Goal: Task Accomplishment & Management: Contribute content

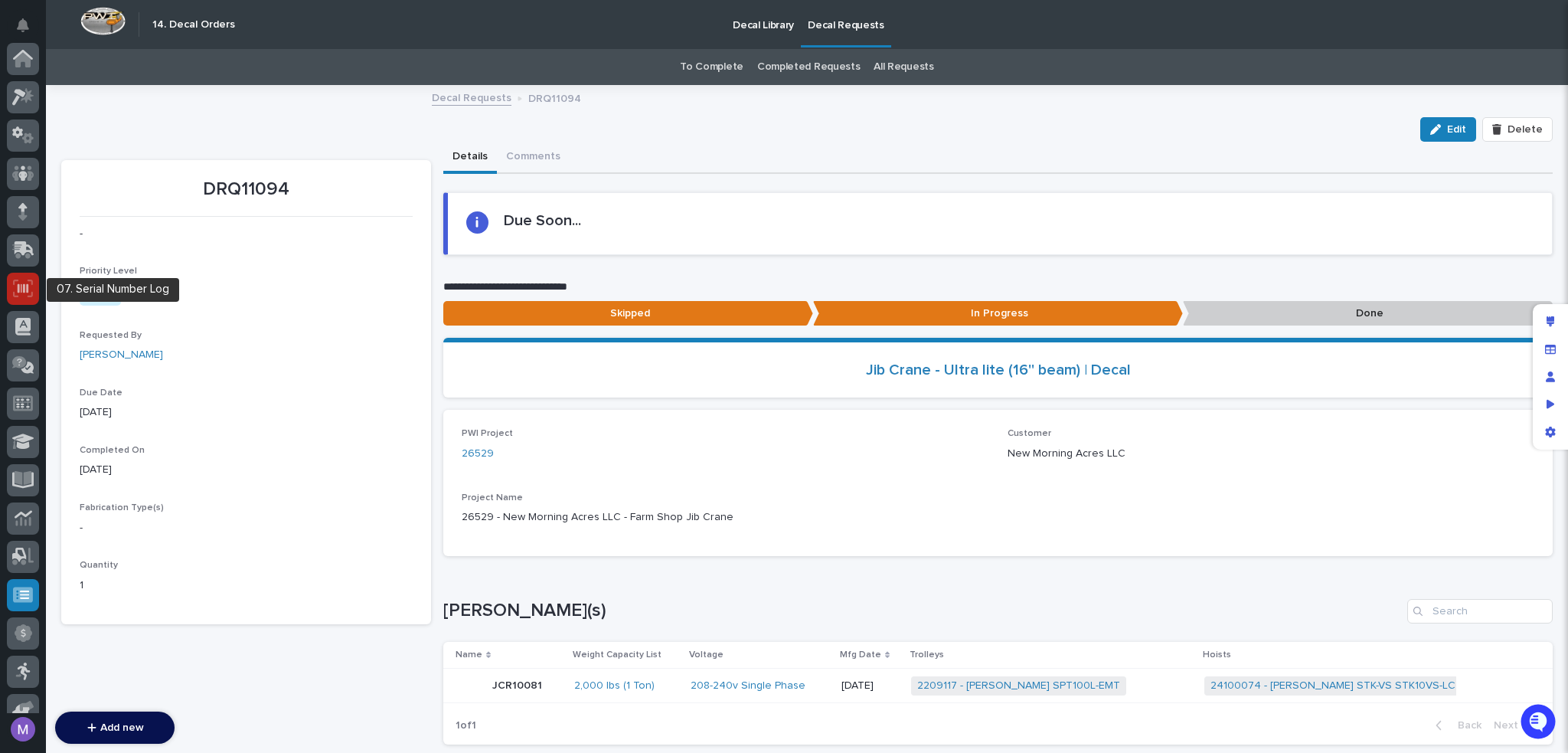
click at [23, 293] on icon at bounding box center [23, 288] width 20 height 18
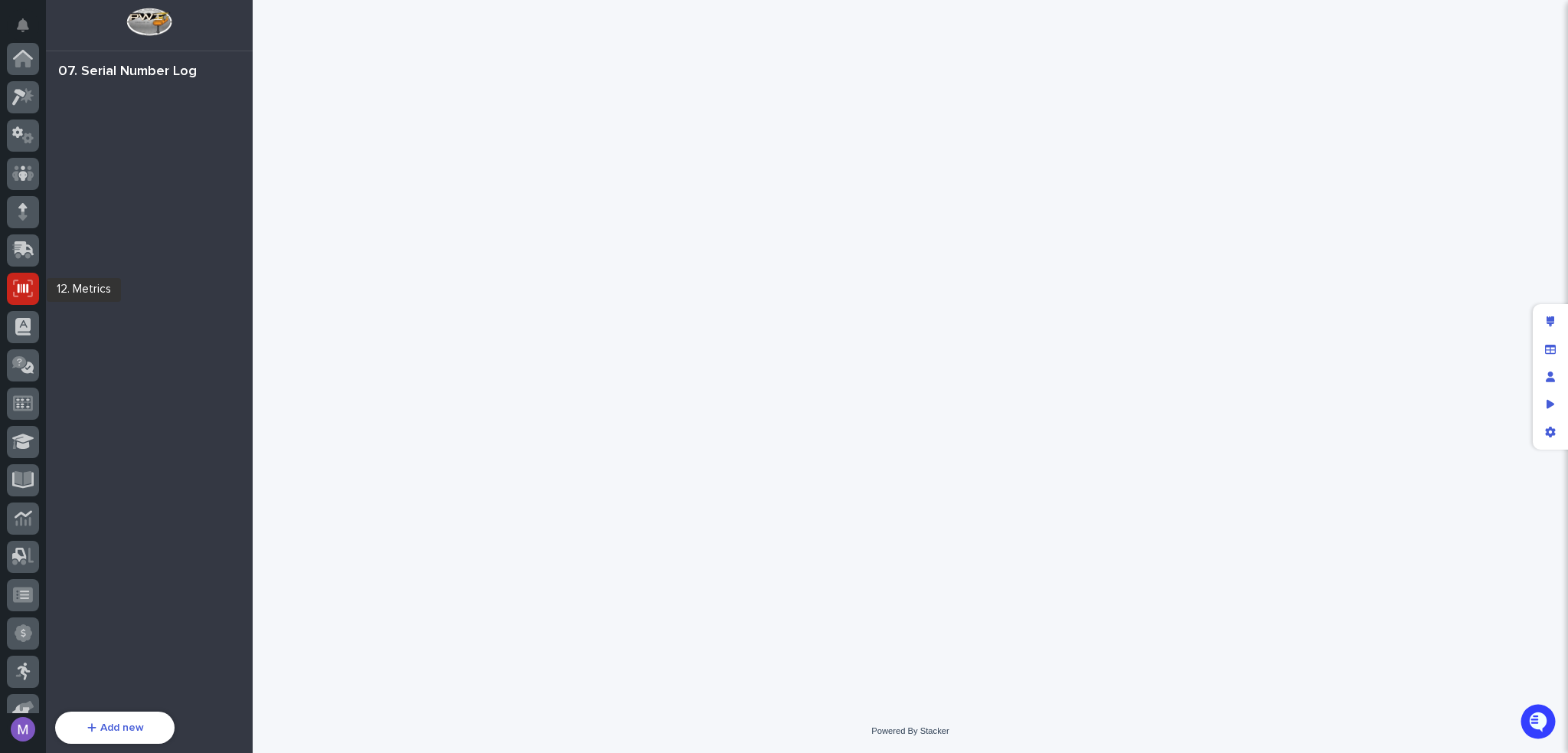
scroll to position [230, 0]
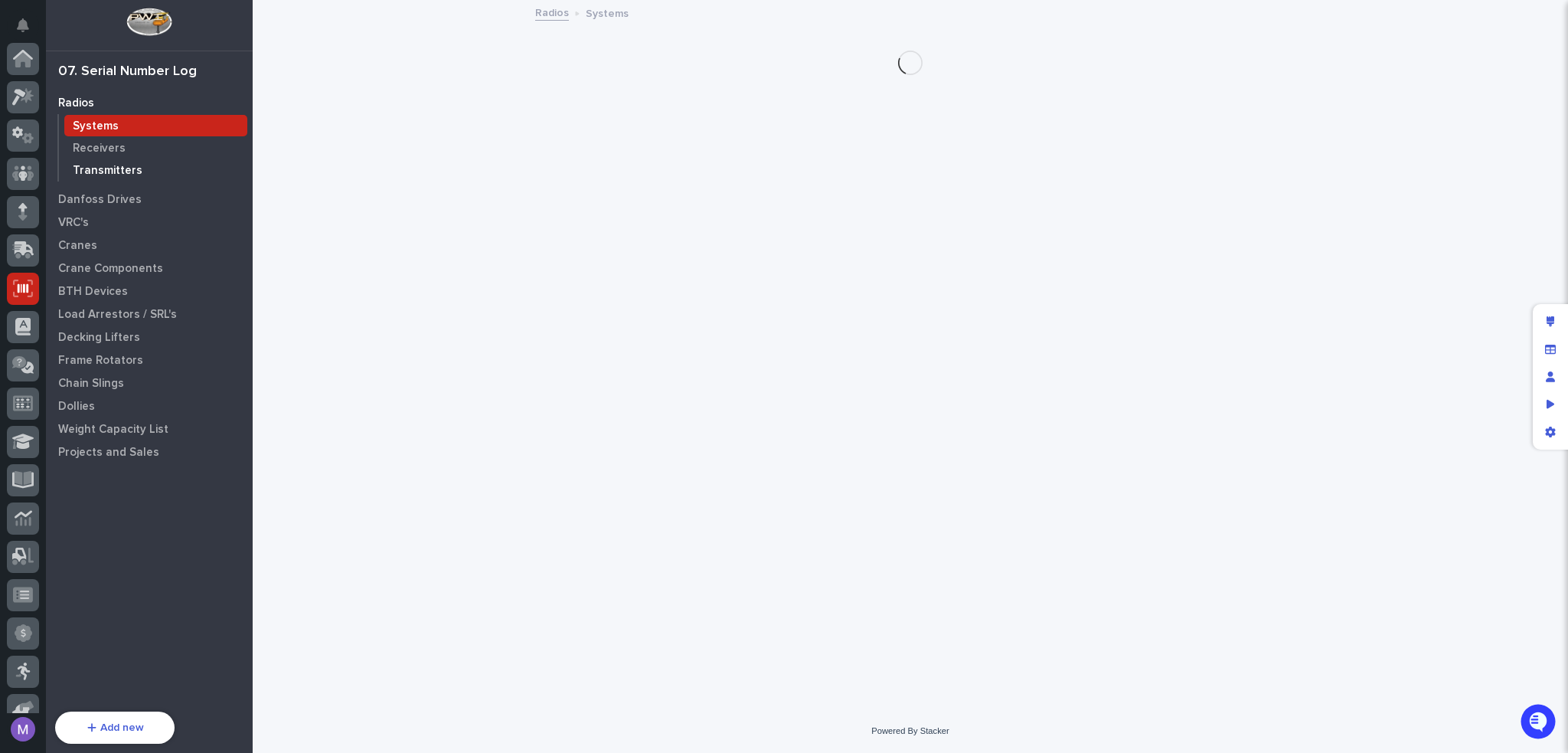
scroll to position [230, 0]
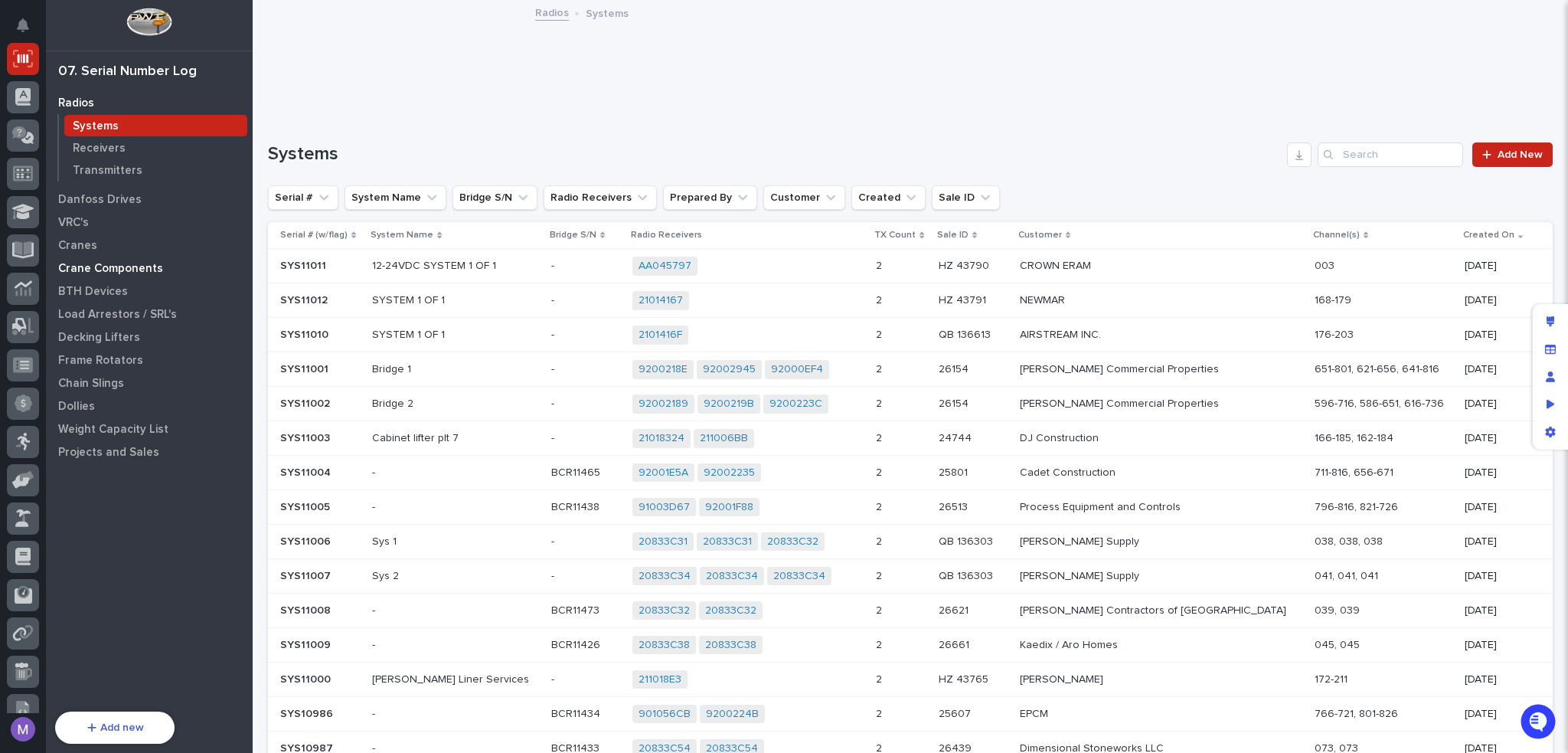
click at [99, 275] on p "Crane Components" at bounding box center [111, 269] width 105 height 14
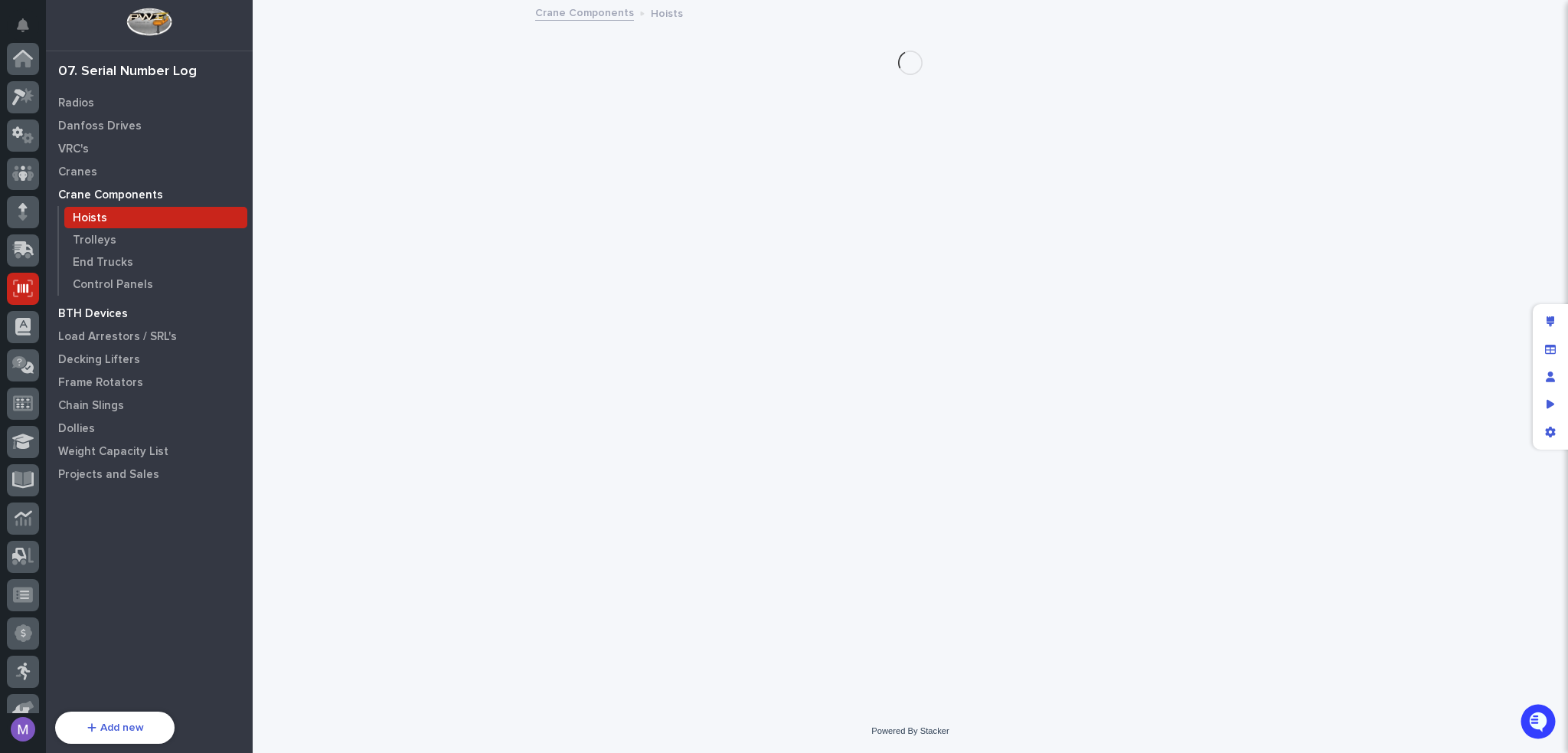
scroll to position [230, 0]
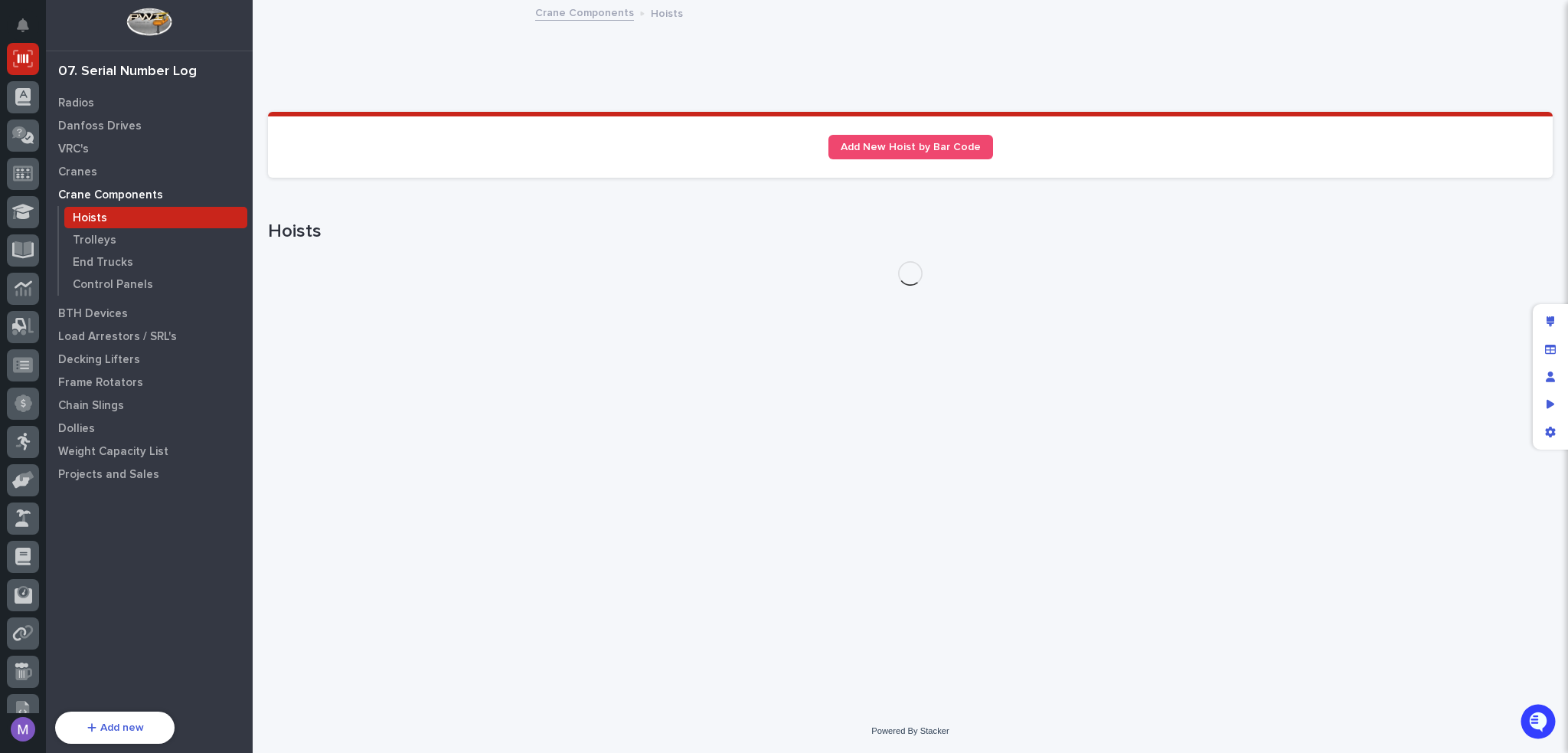
click at [140, 219] on div "Hoists" at bounding box center [156, 217] width 183 height 22
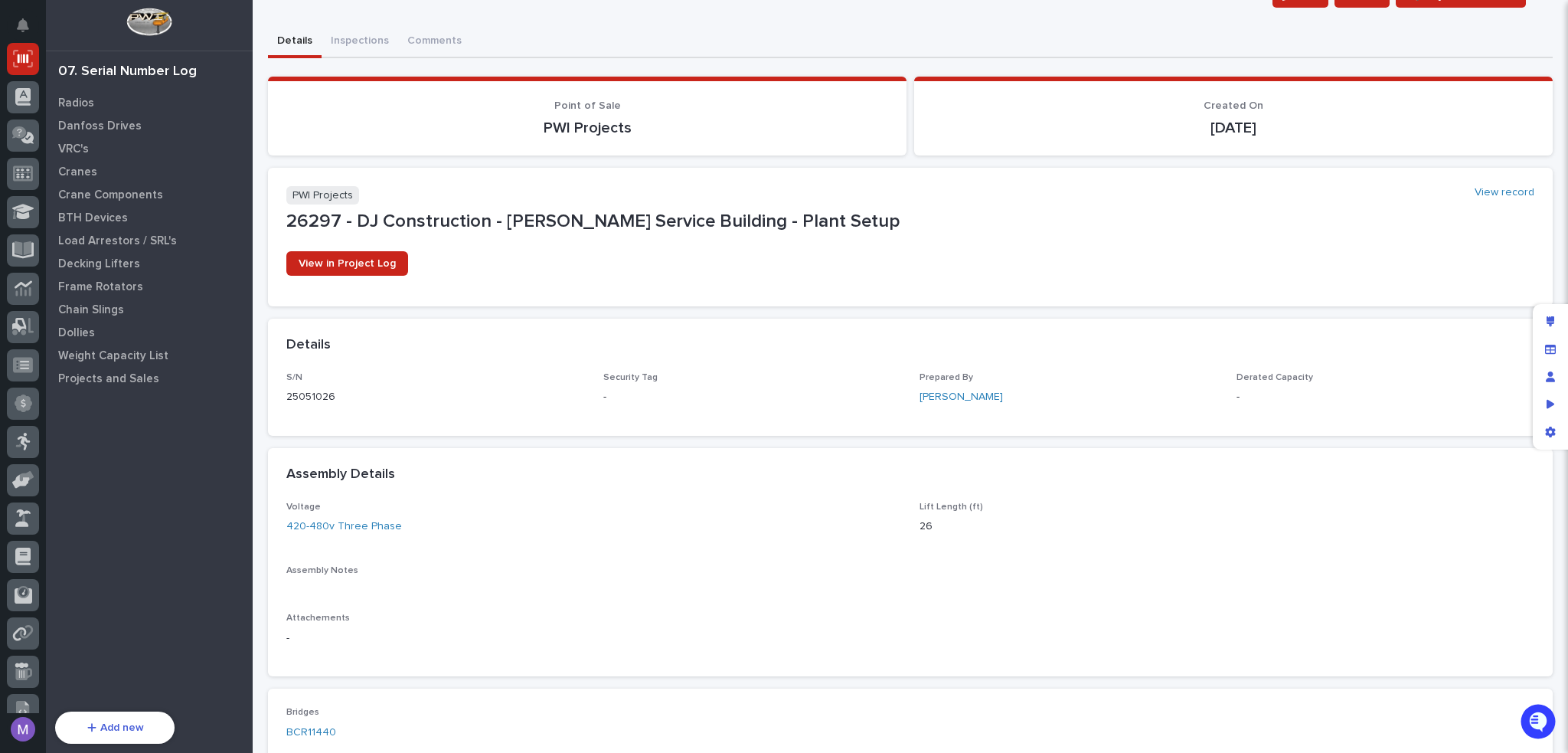
scroll to position [306, 0]
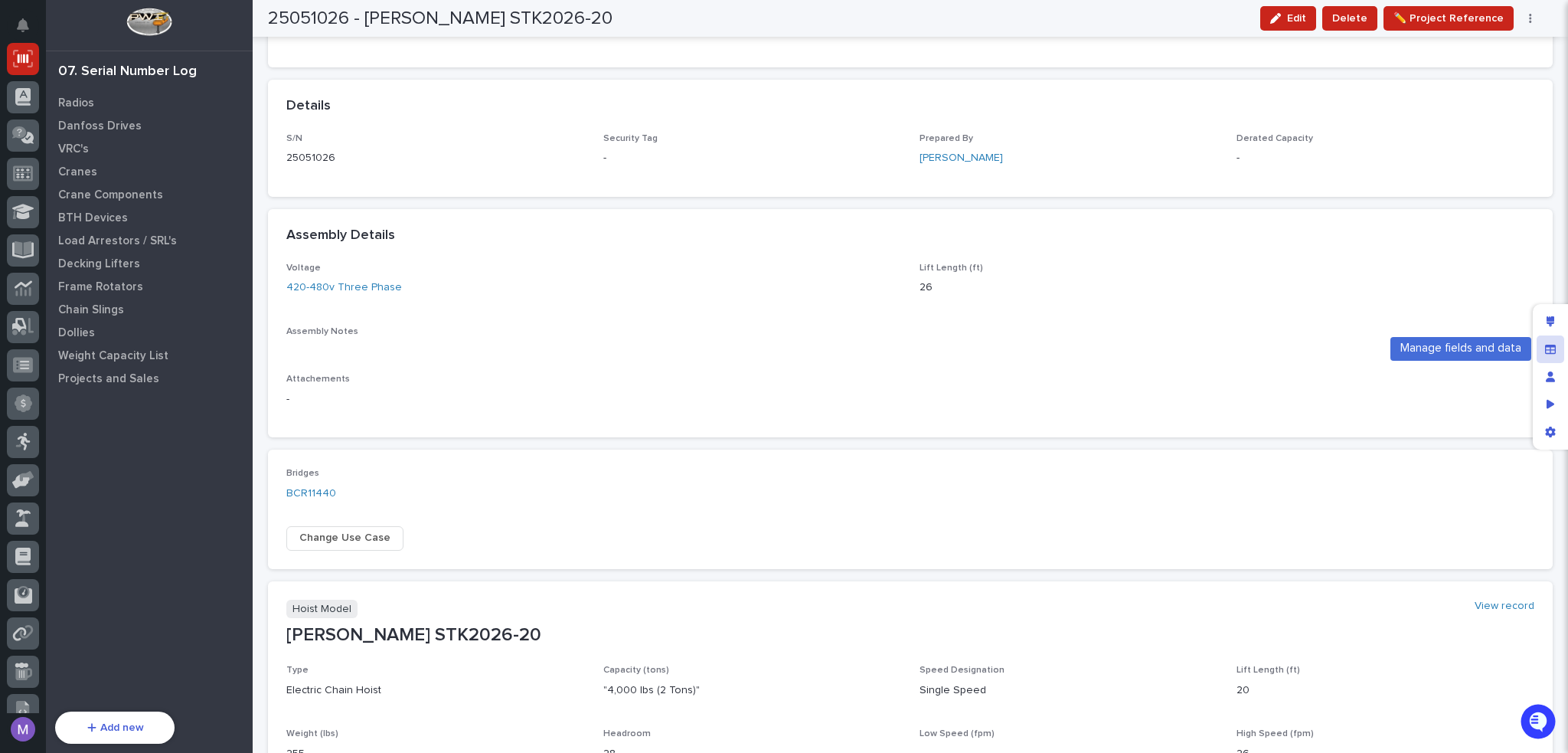
click at [1547, 340] on div "Manage fields and data" at bounding box center [1550, 348] width 27 height 27
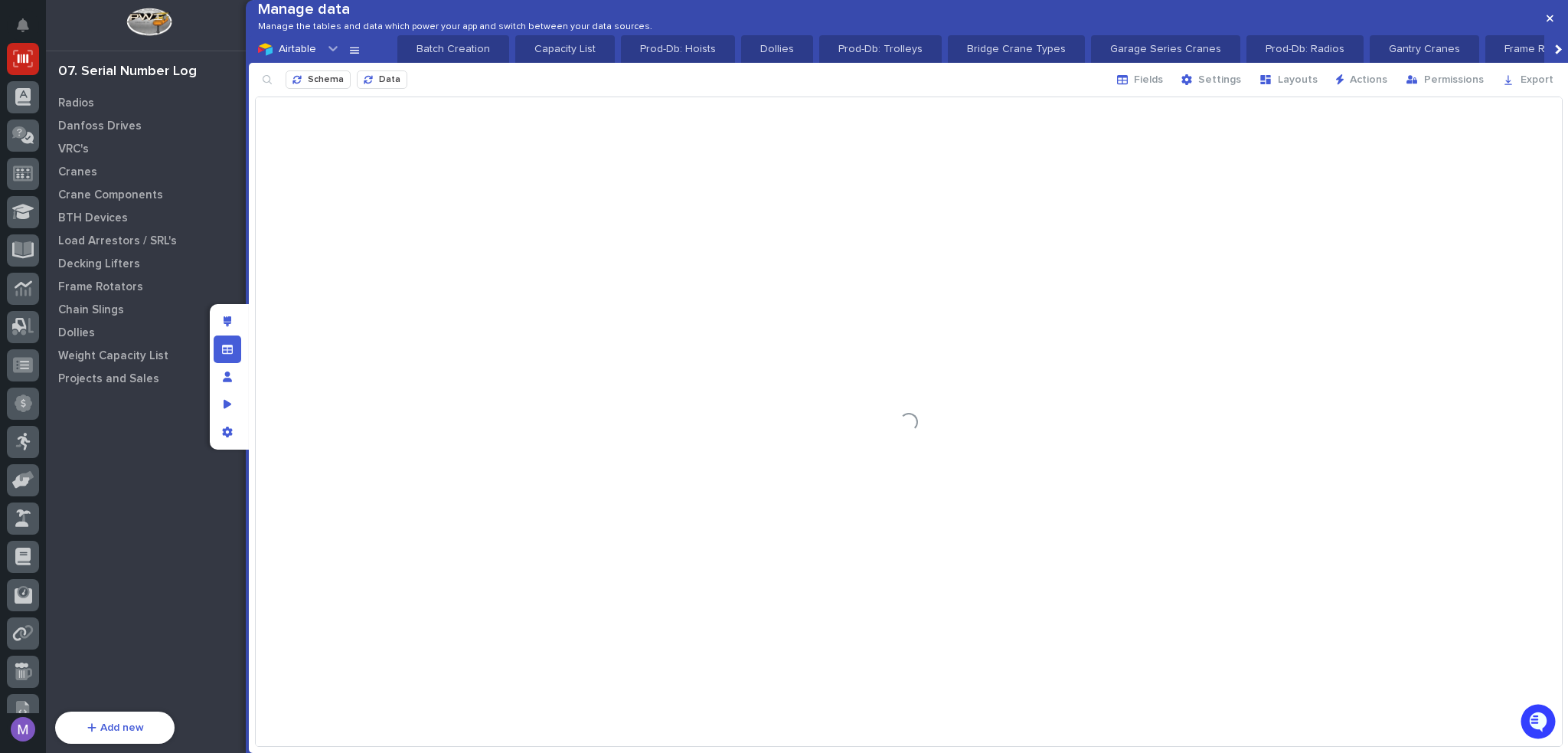
scroll to position [0, 2626]
click at [293, 85] on icon "button" at bounding box center [297, 80] width 8 height 8
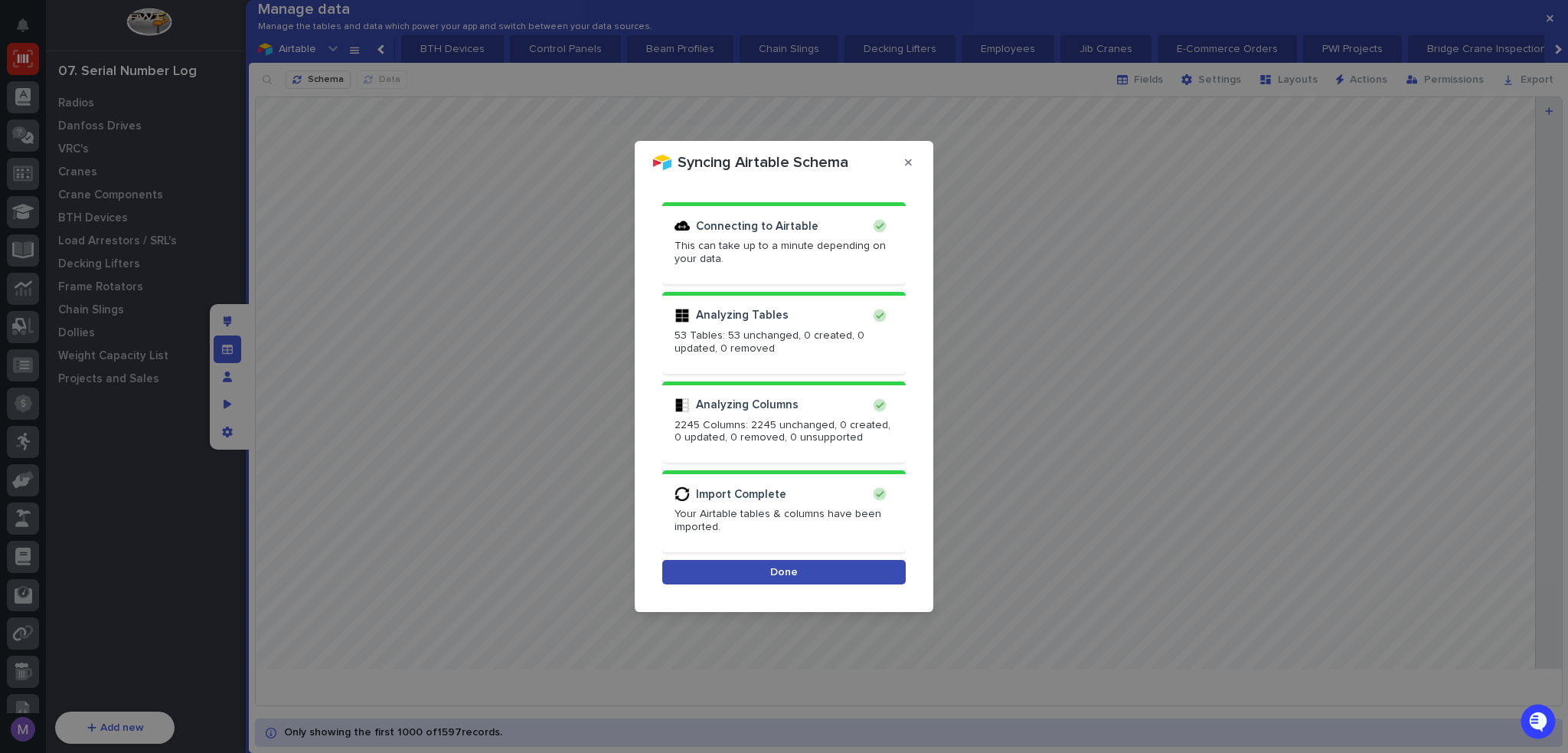
click at [873, 569] on button "Done" at bounding box center [784, 573] width 244 height 24
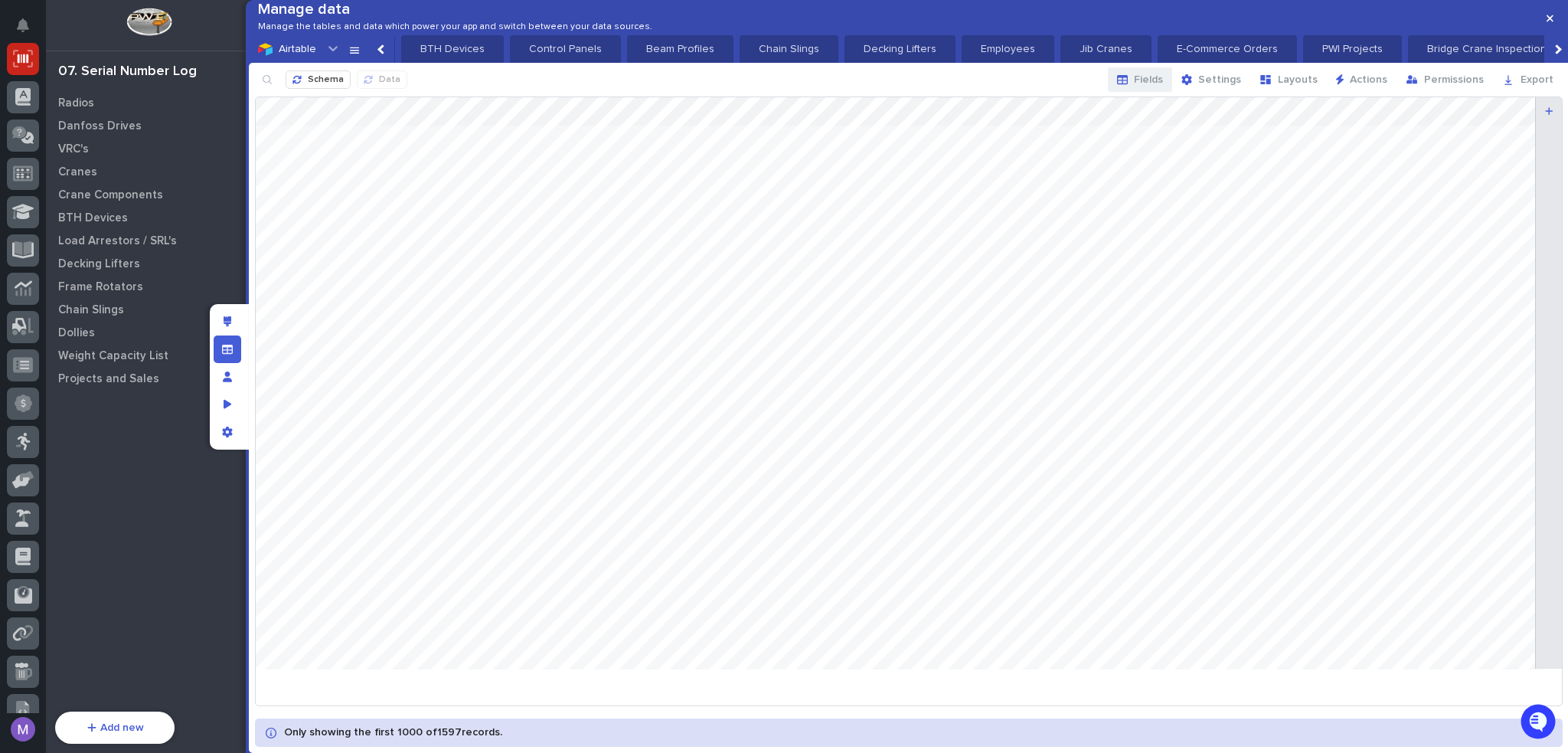
click at [1153, 86] on span "Fields" at bounding box center [1149, 80] width 29 height 14
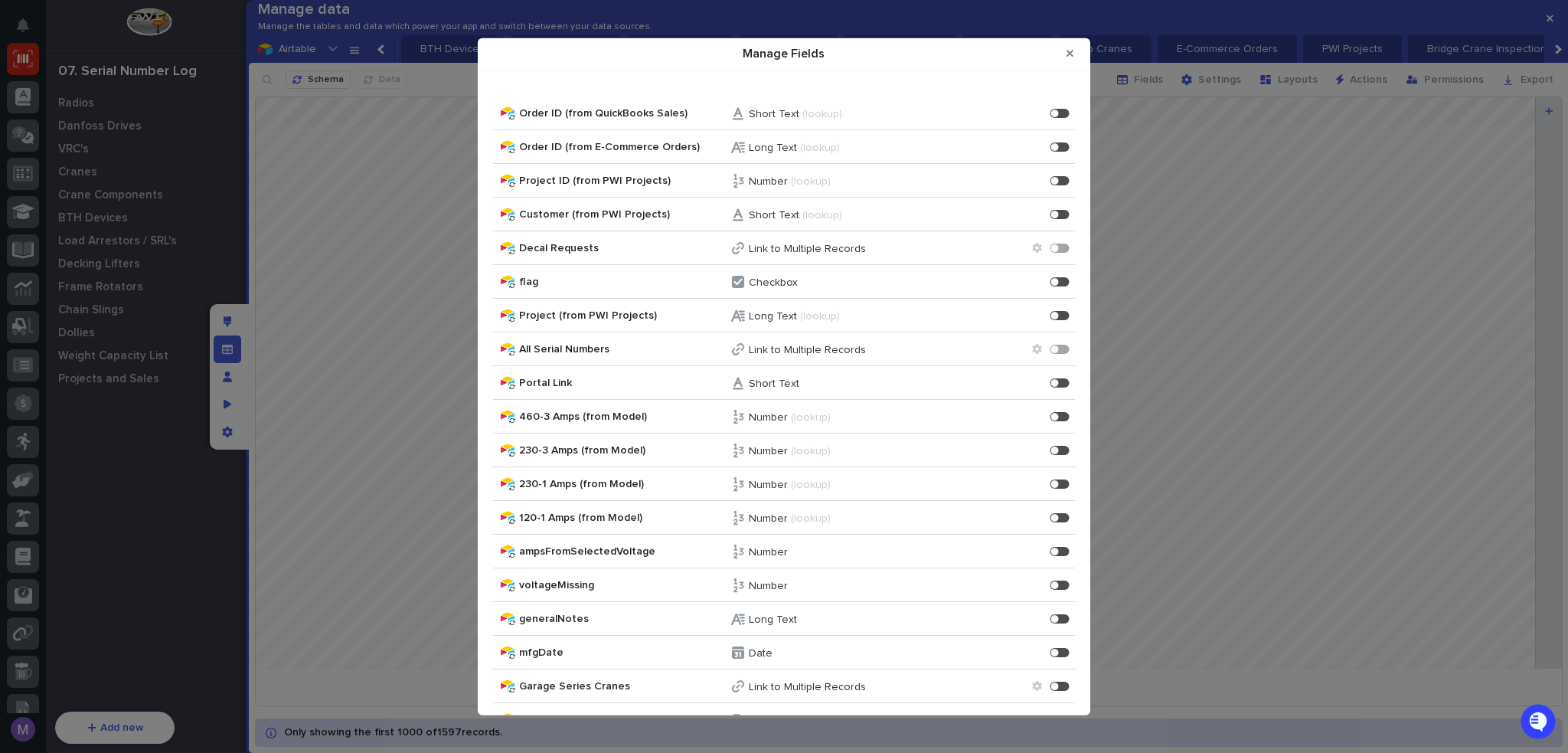
scroll to position [1608, 0]
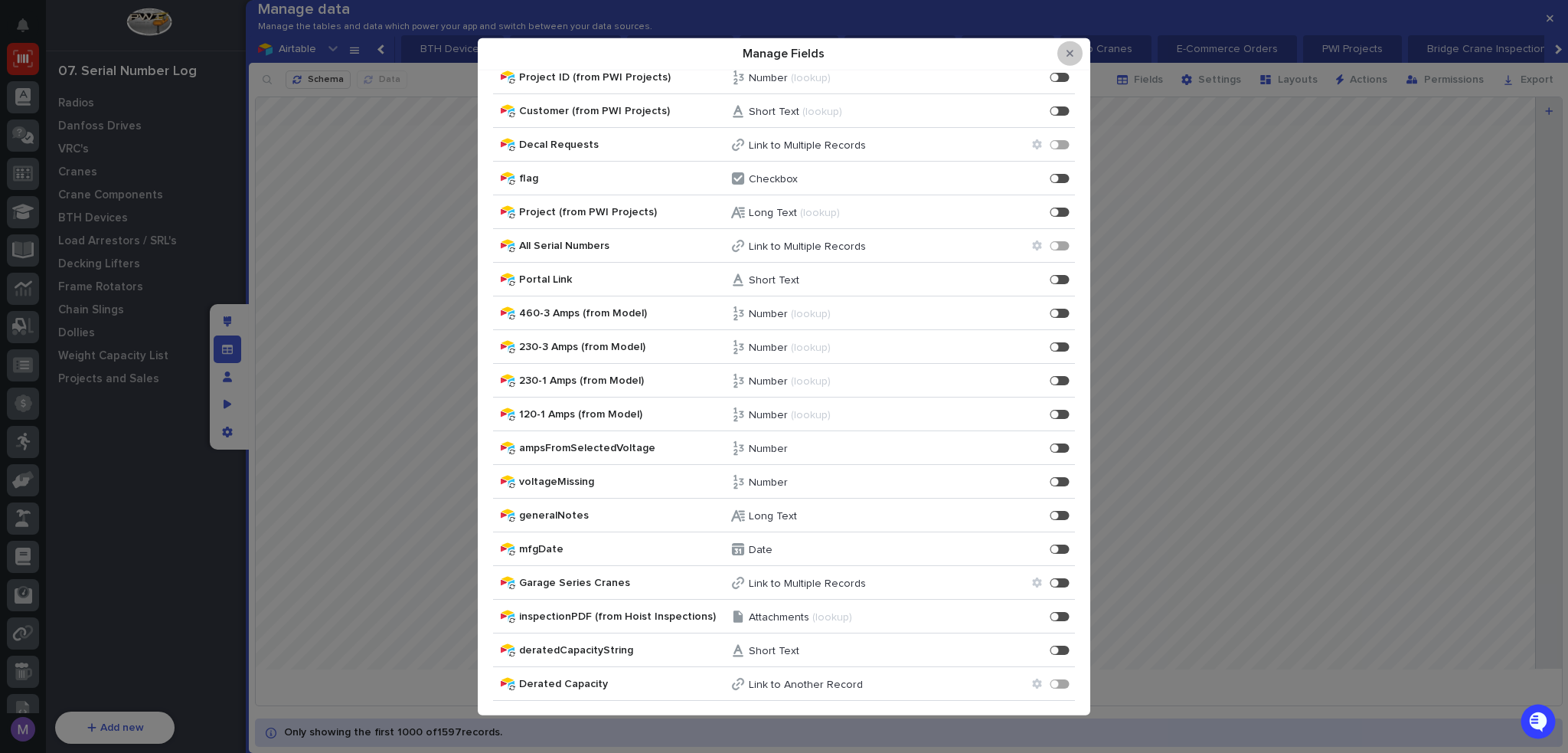
click at [1069, 47] on button "Close Modal" at bounding box center [1070, 54] width 25 height 24
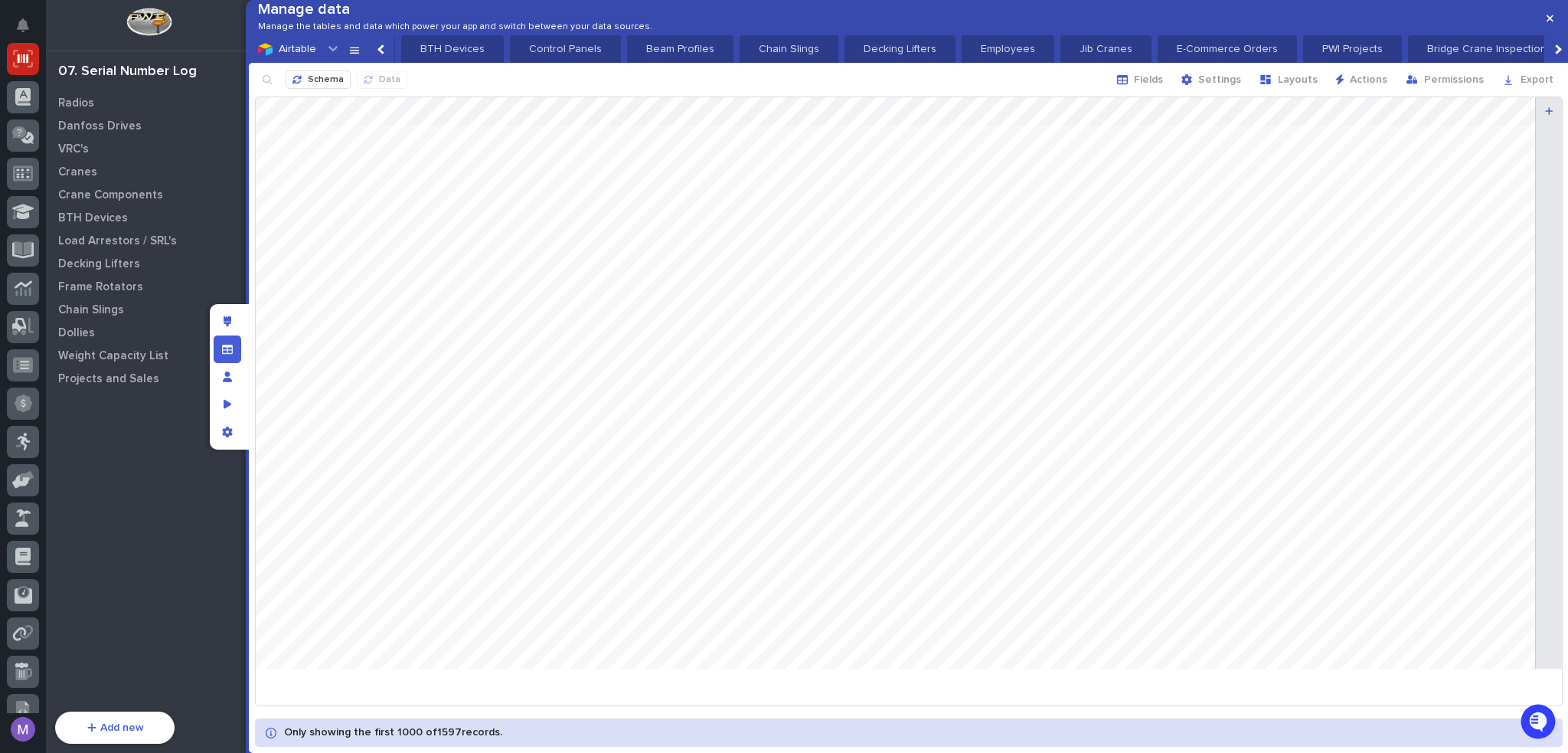
click at [356, 55] on icon at bounding box center [354, 49] width 12 height 12
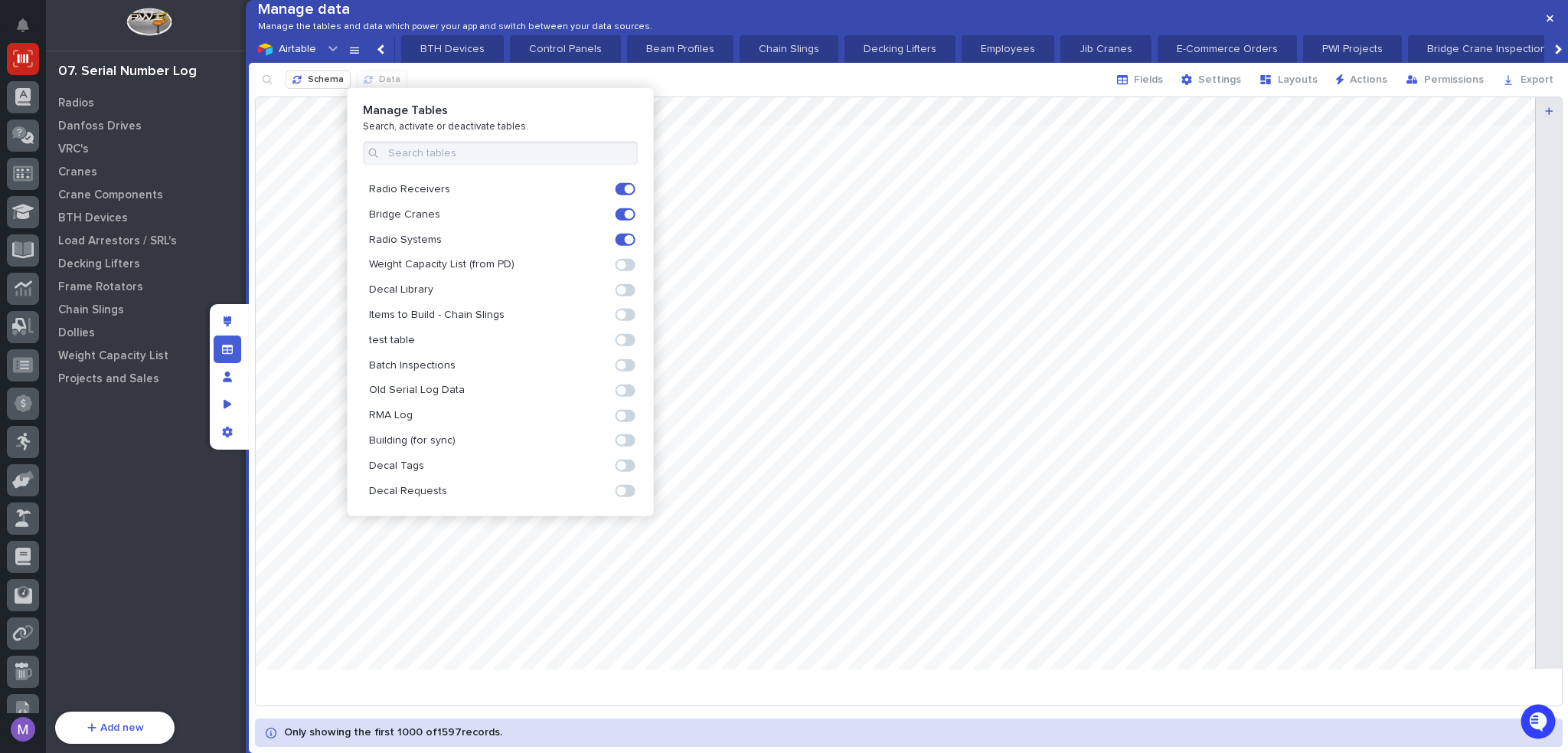
scroll to position [839, 0]
click at [617, 249] on span at bounding box center [622, 249] width 9 height 9
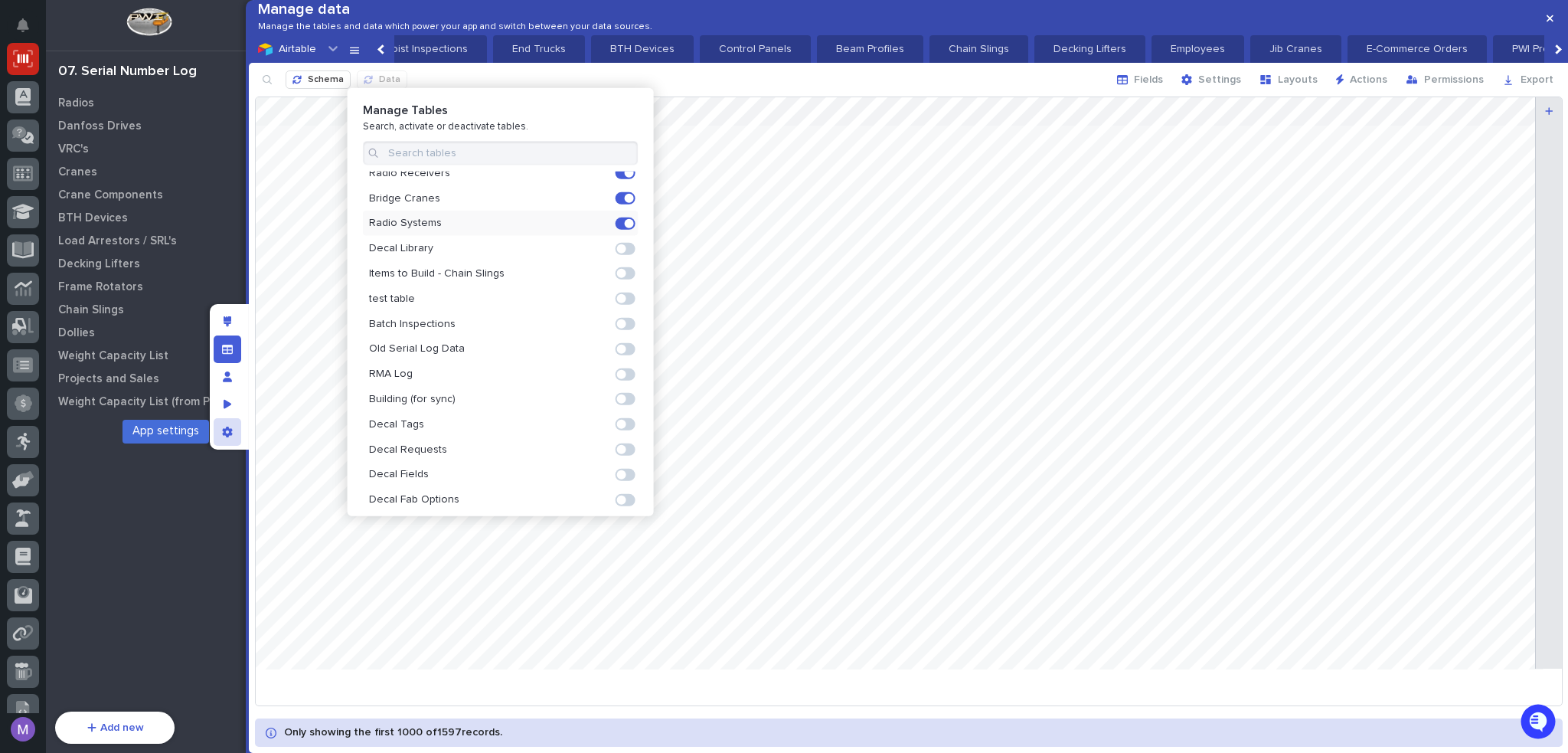
click at [232, 437] on icon "App settings" at bounding box center [227, 432] width 10 height 10
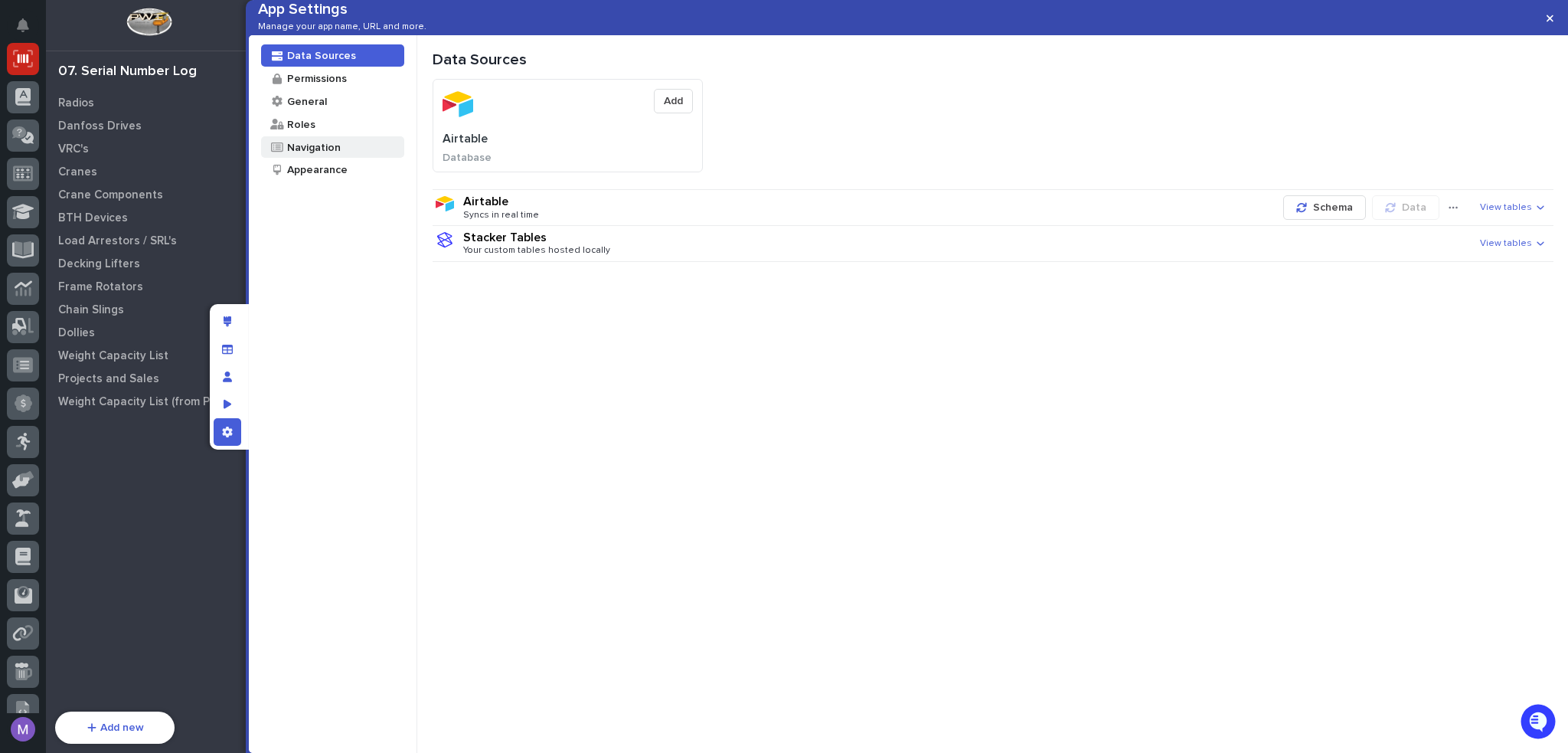
click at [364, 159] on div "Navigation" at bounding box center [332, 147] width 144 height 23
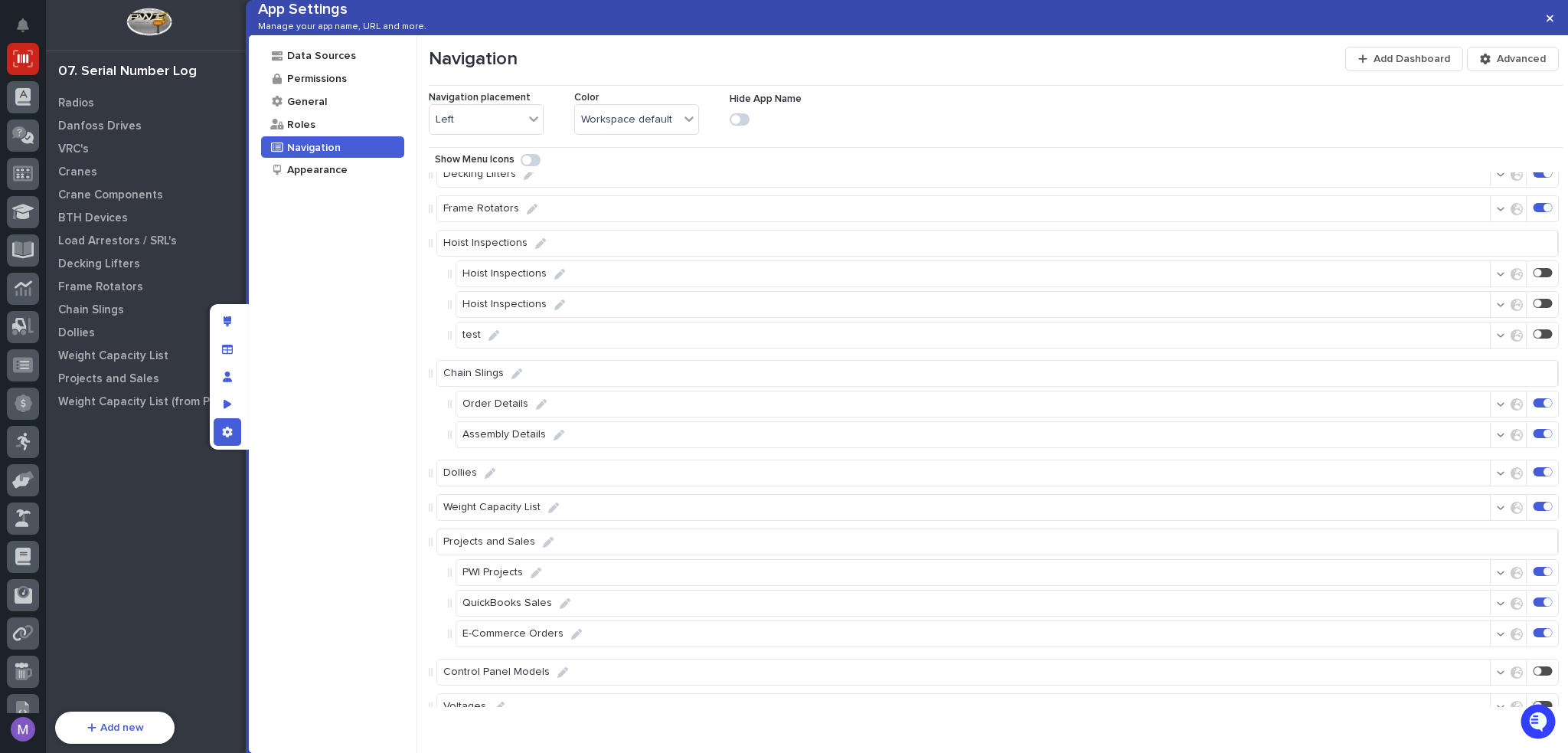
scroll to position [2182, 0]
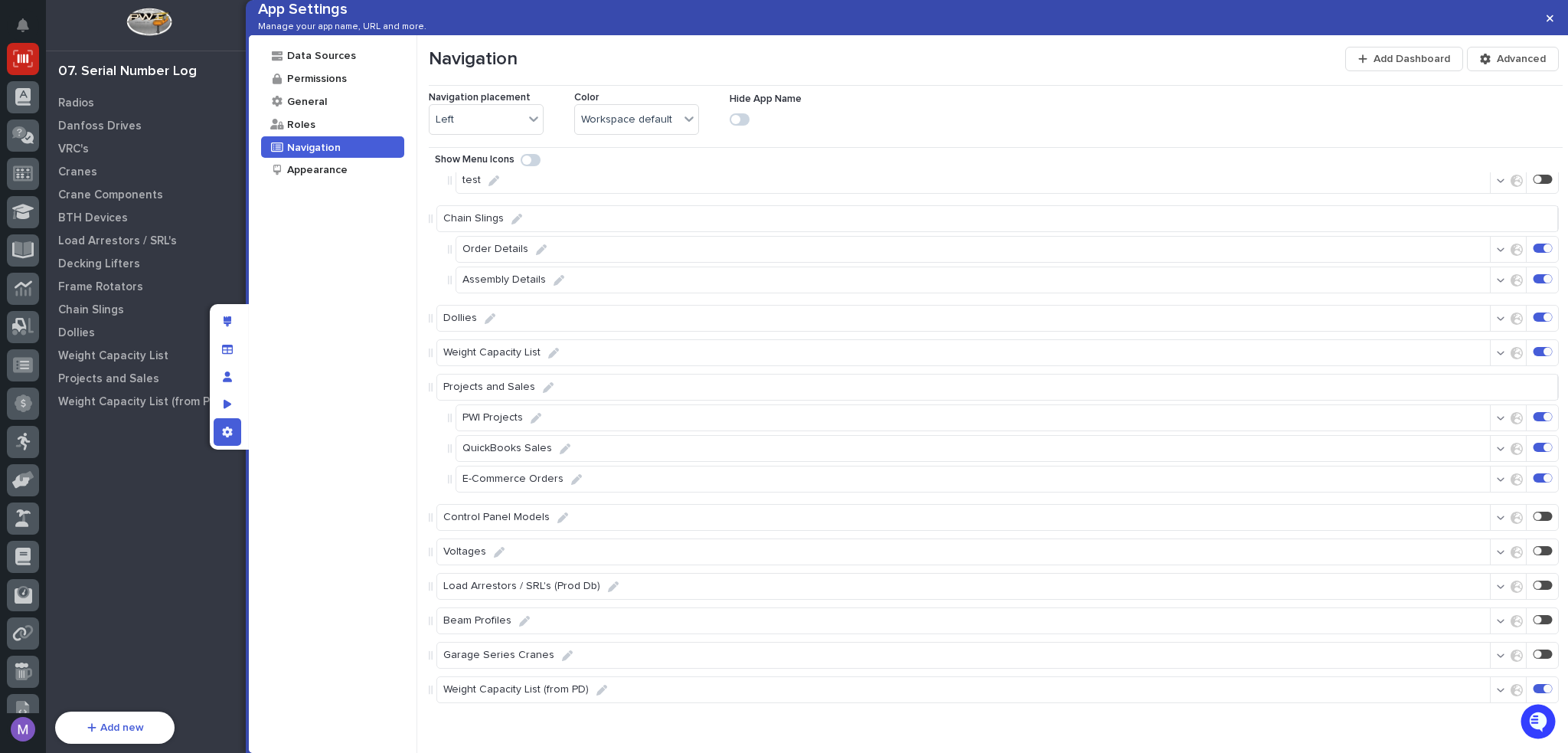
click at [1535, 686] on div at bounding box center [1544, 689] width 19 height 9
click at [228, 357] on div "Manage fields and data" at bounding box center [227, 348] width 27 height 27
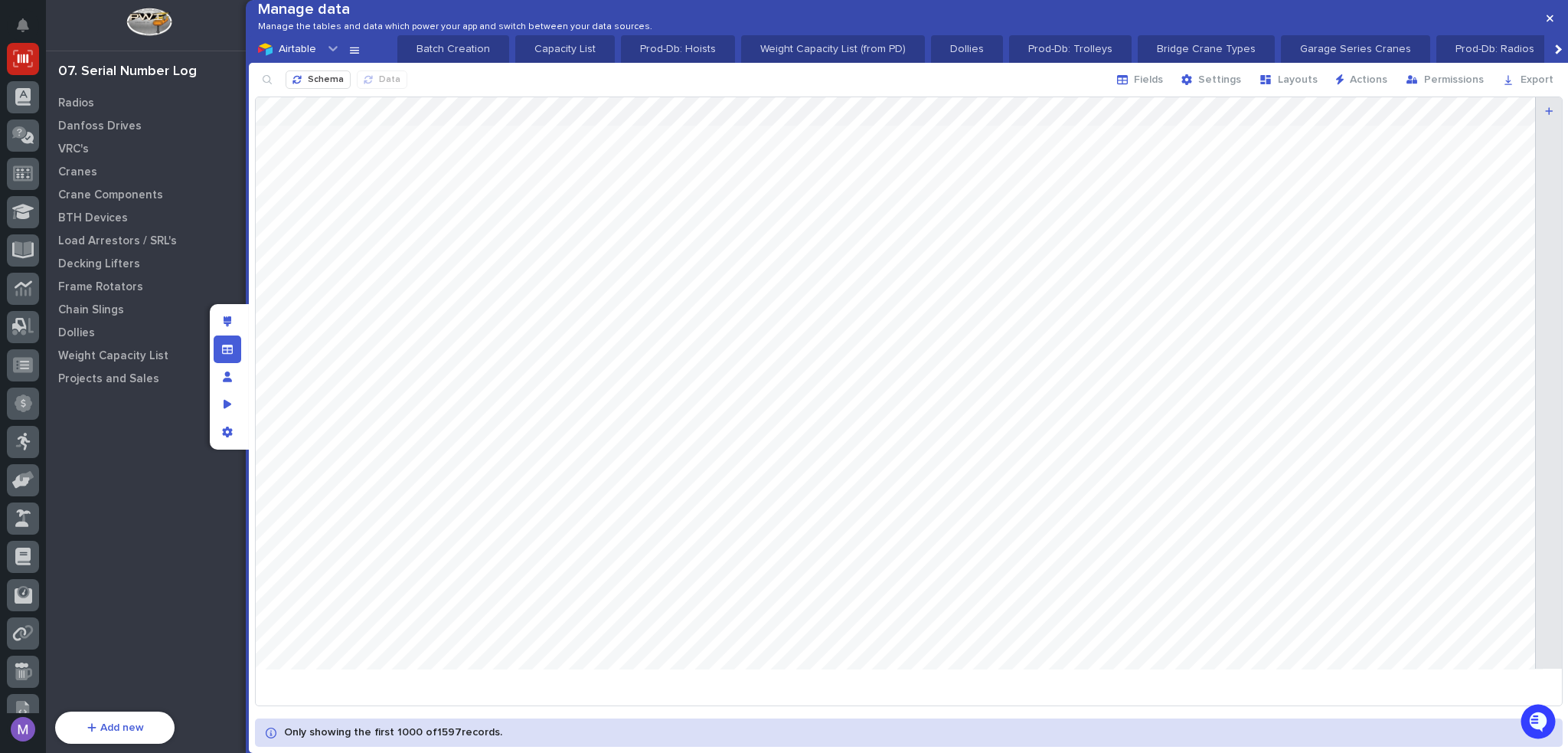
scroll to position [0, 2812]
click at [1160, 86] on span "Fields" at bounding box center [1149, 80] width 29 height 14
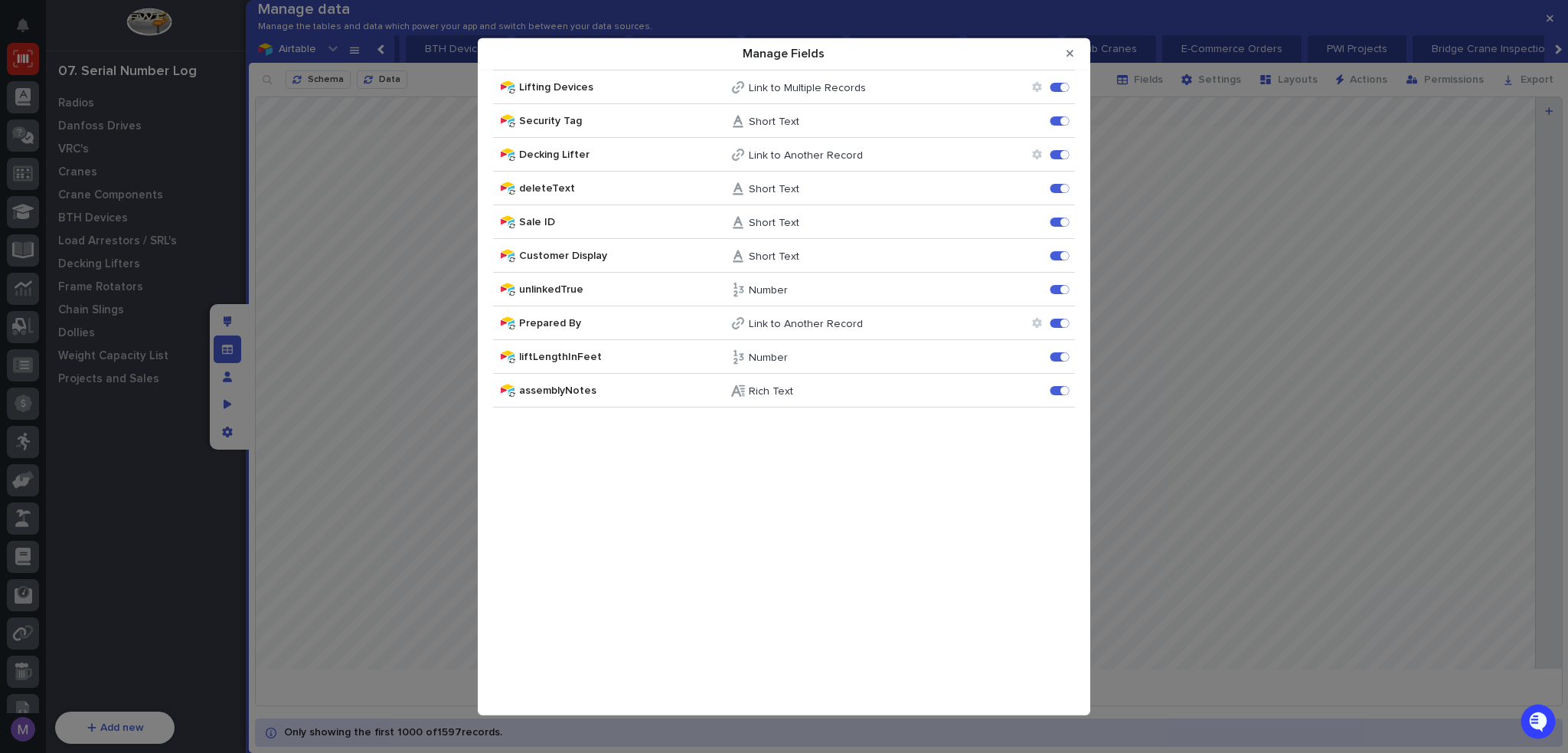
scroll to position [1608, 0]
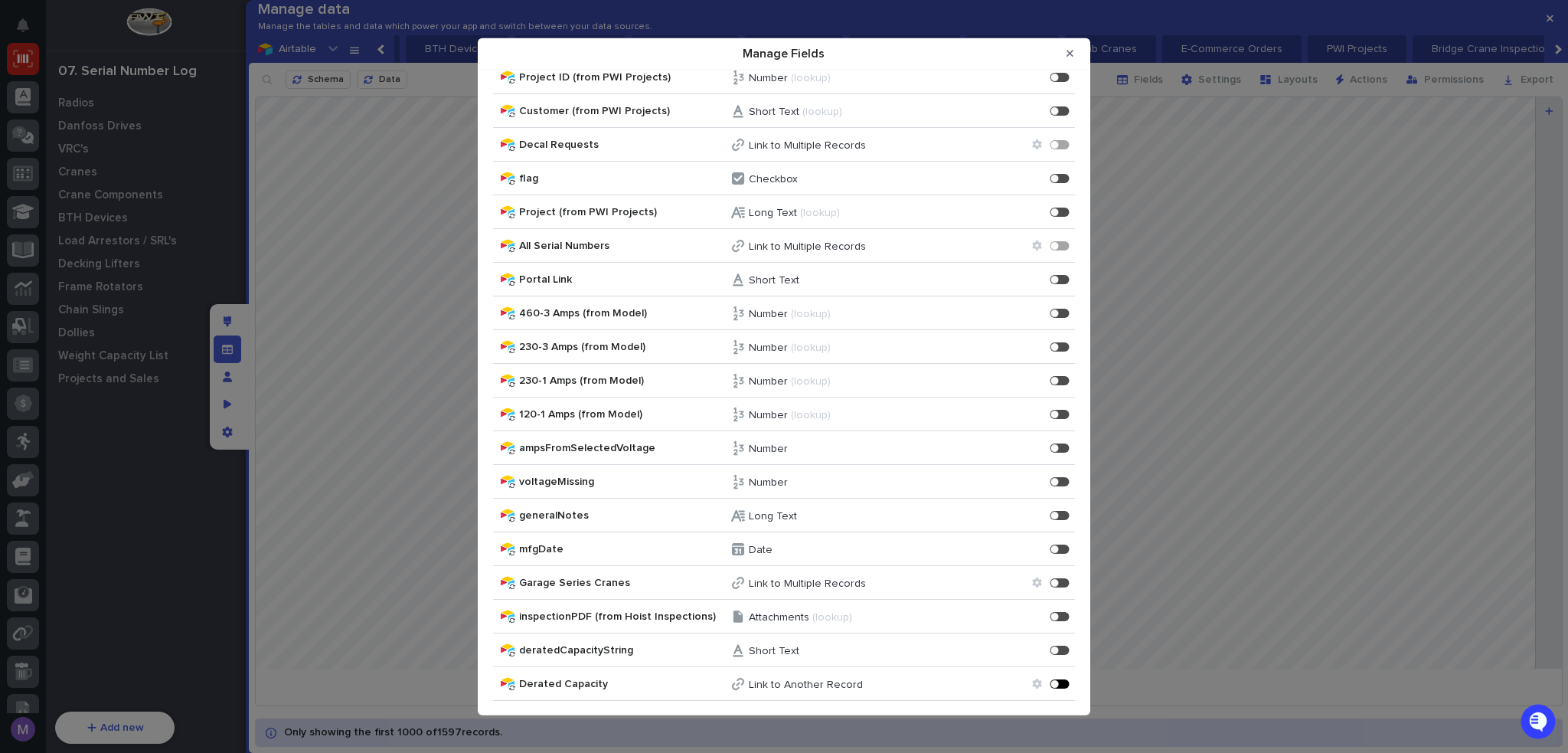
click at [1051, 682] on div "Manage Fields" at bounding box center [1055, 684] width 8 height 8
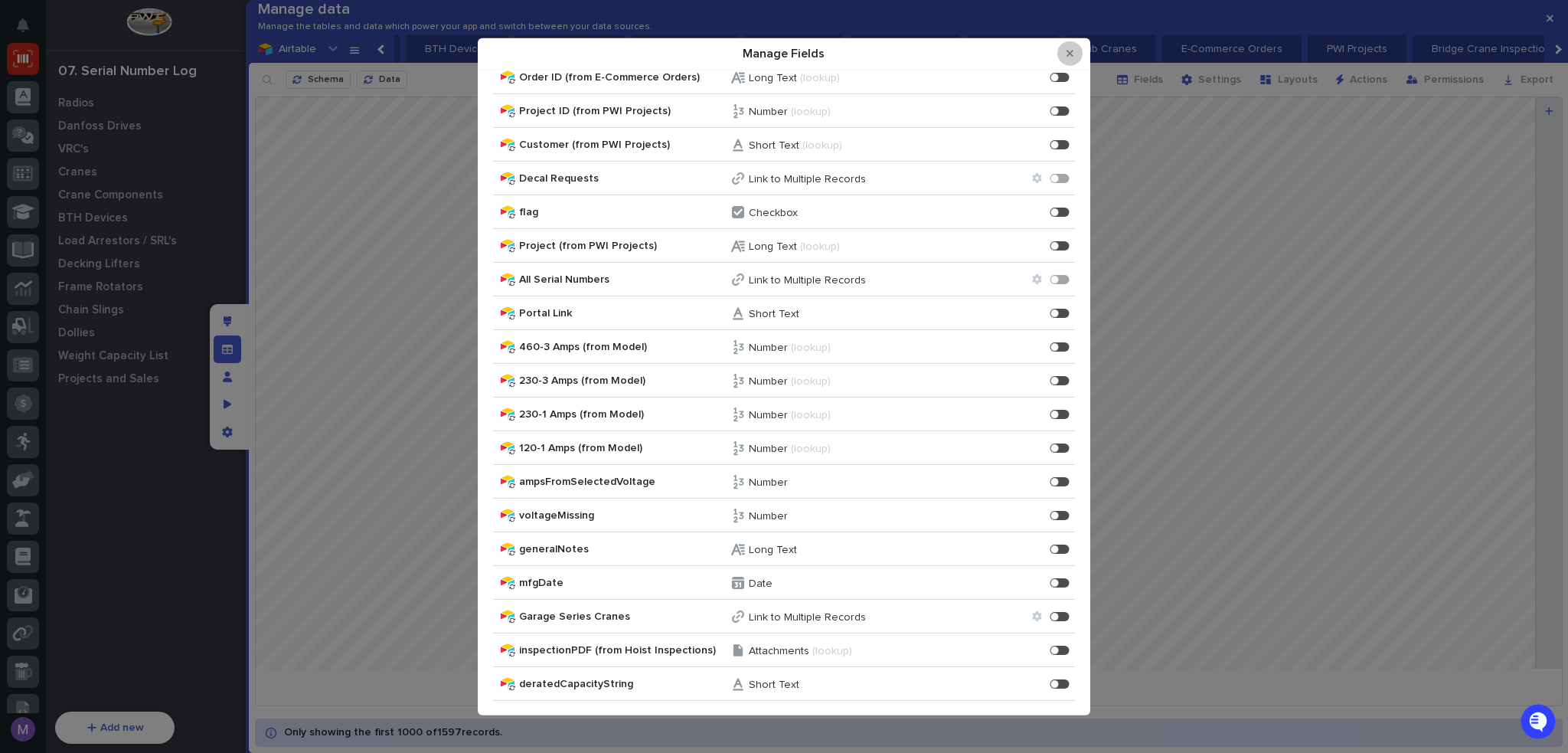
click at [1076, 43] on button "Close Modal" at bounding box center [1070, 54] width 25 height 24
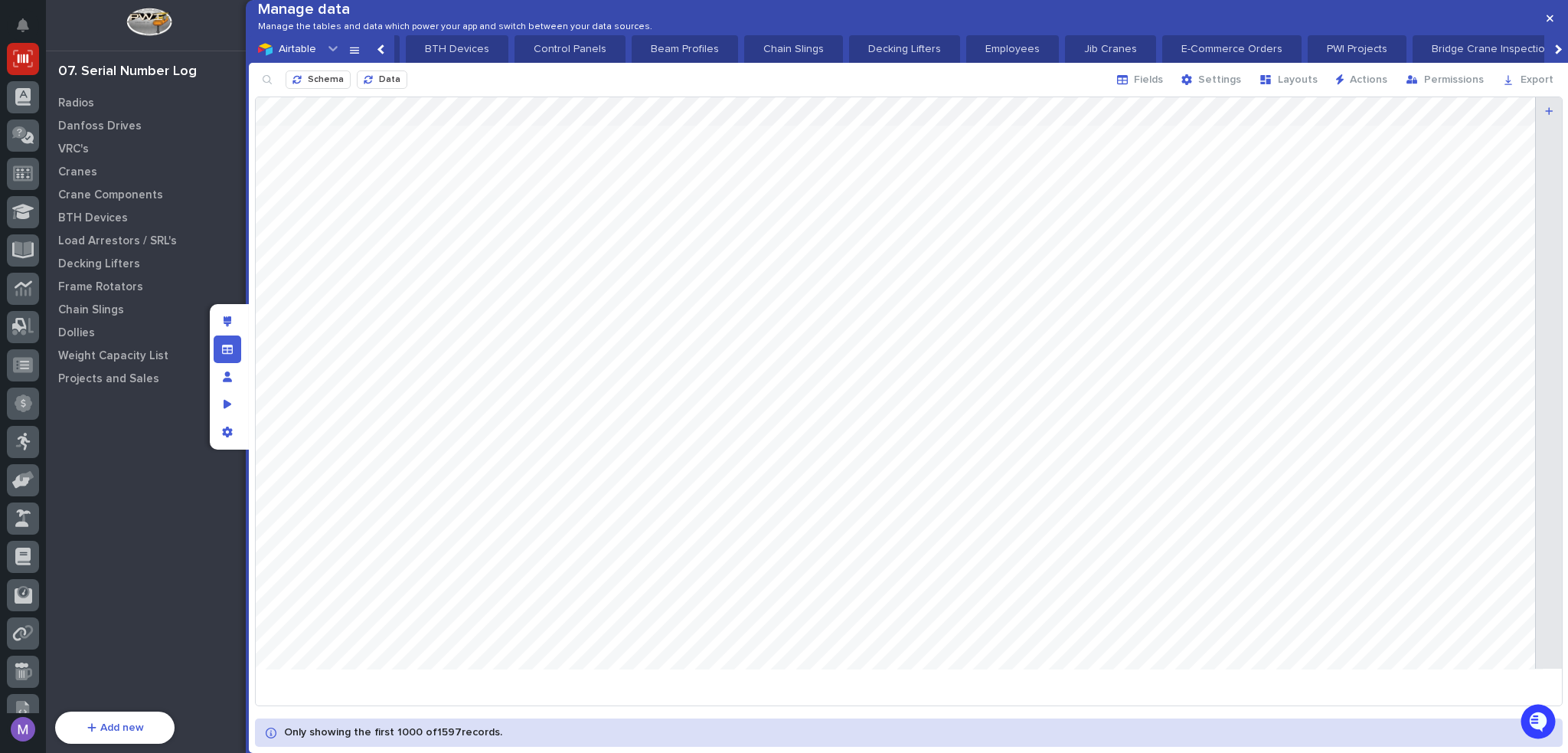
click at [230, 320] on icon "Edit layout" at bounding box center [227, 321] width 8 height 10
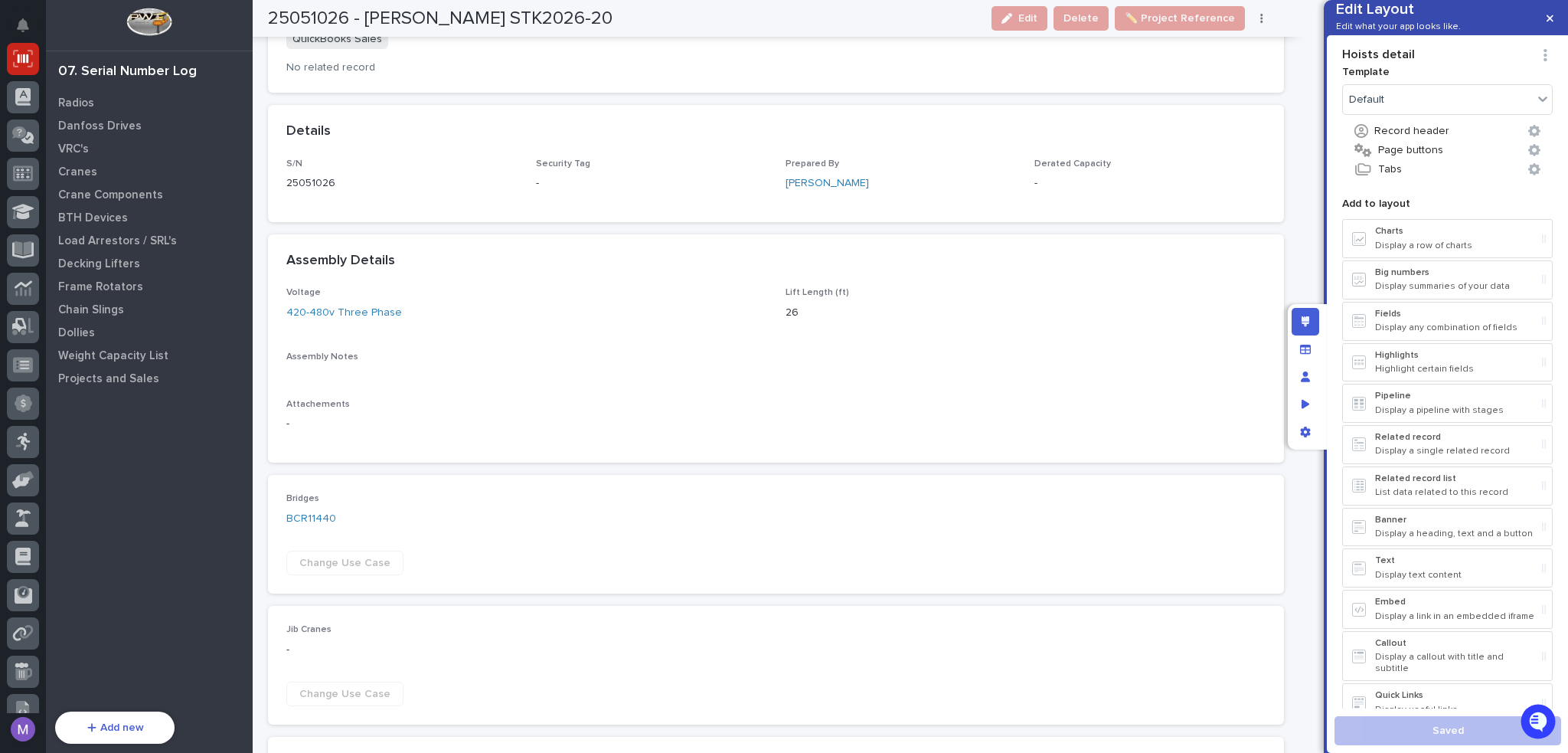
scroll to position [690, 0]
click at [1093, 206] on div "Derated Capacity -" at bounding box center [1150, 189] width 231 height 45
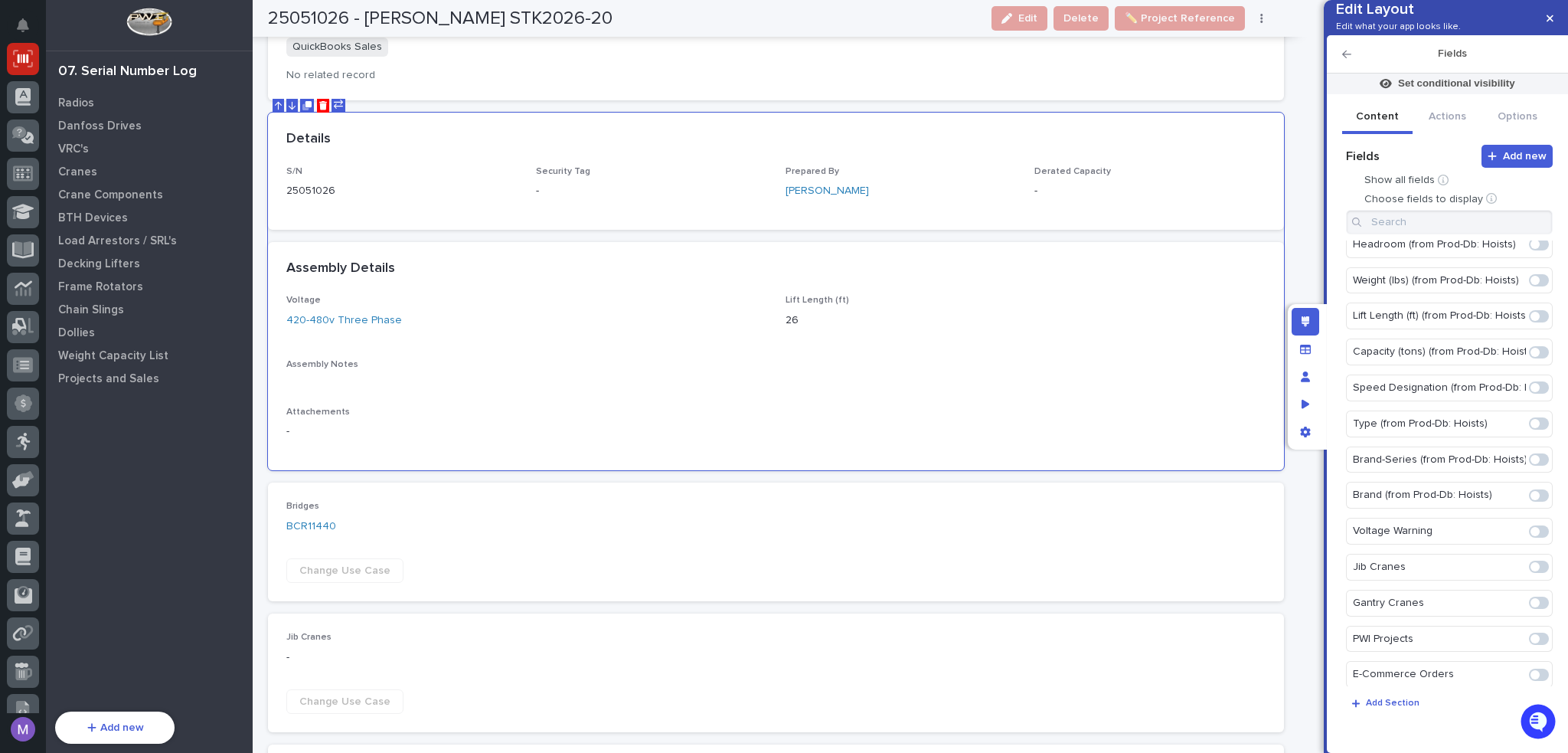
scroll to position [1114, 0]
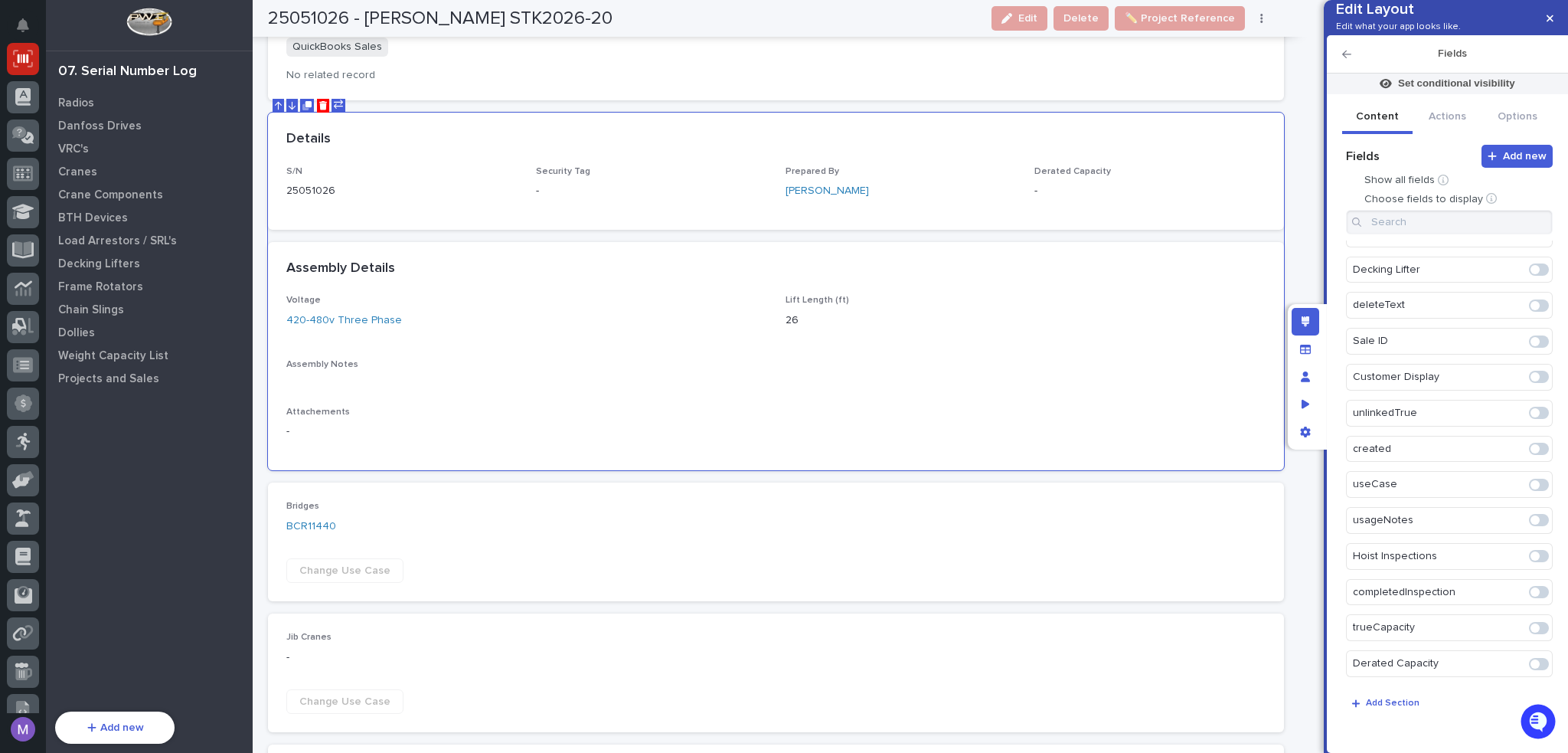
click at [1530, 661] on span at bounding box center [1535, 665] width 9 height 9
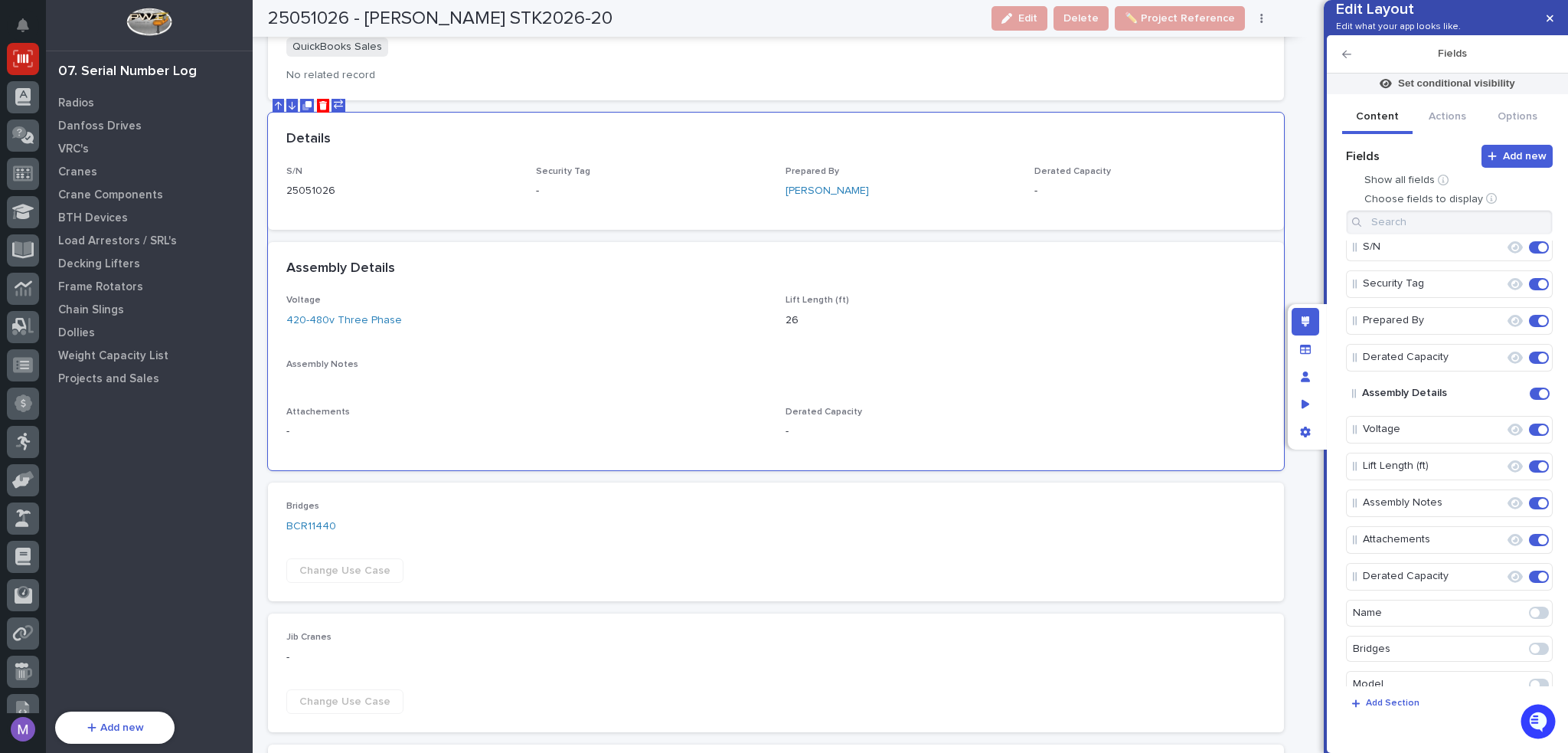
scroll to position [44, 0]
drag, startPoint x: 1442, startPoint y: 607, endPoint x: 1435, endPoint y: 422, distance: 185.1
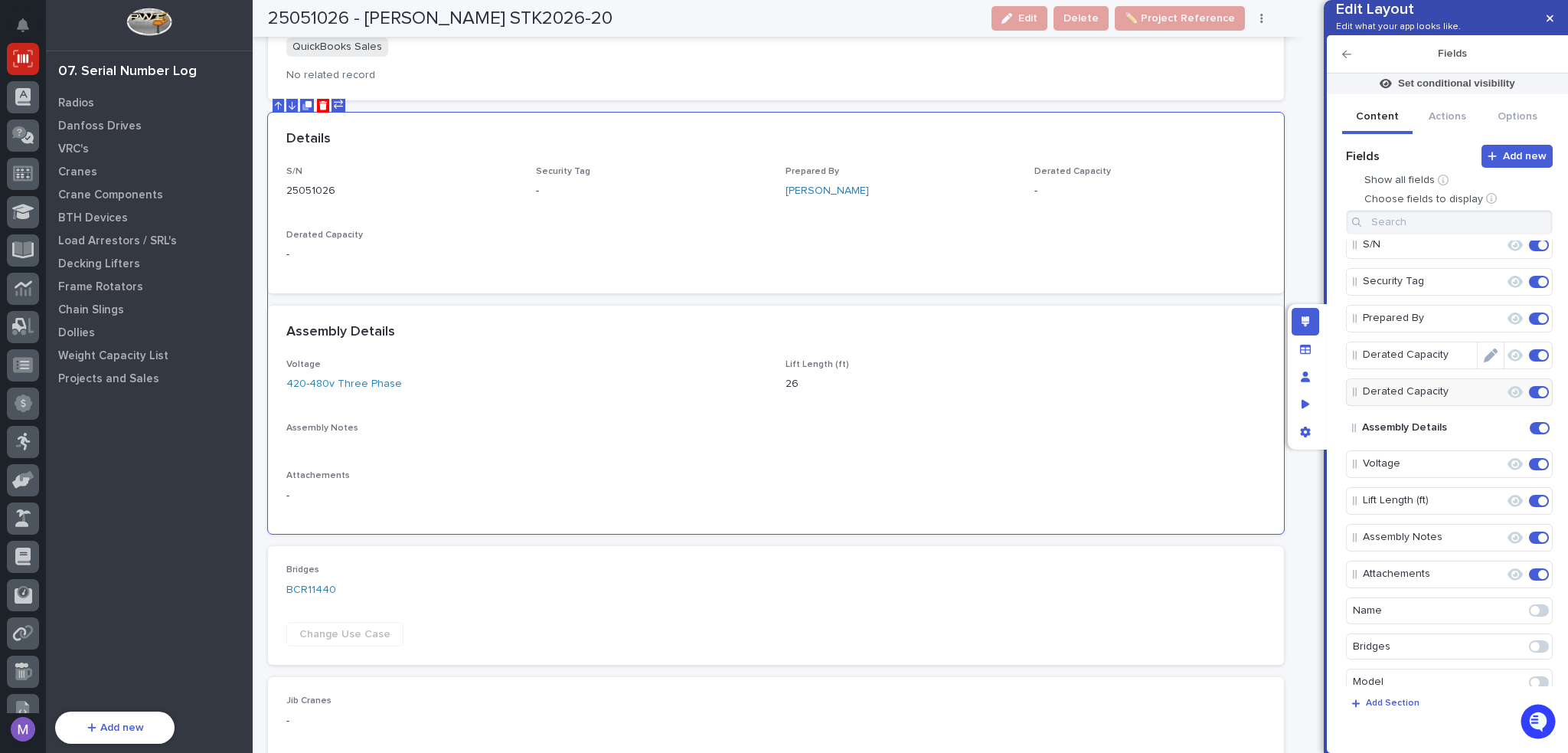
scroll to position [722, 0]
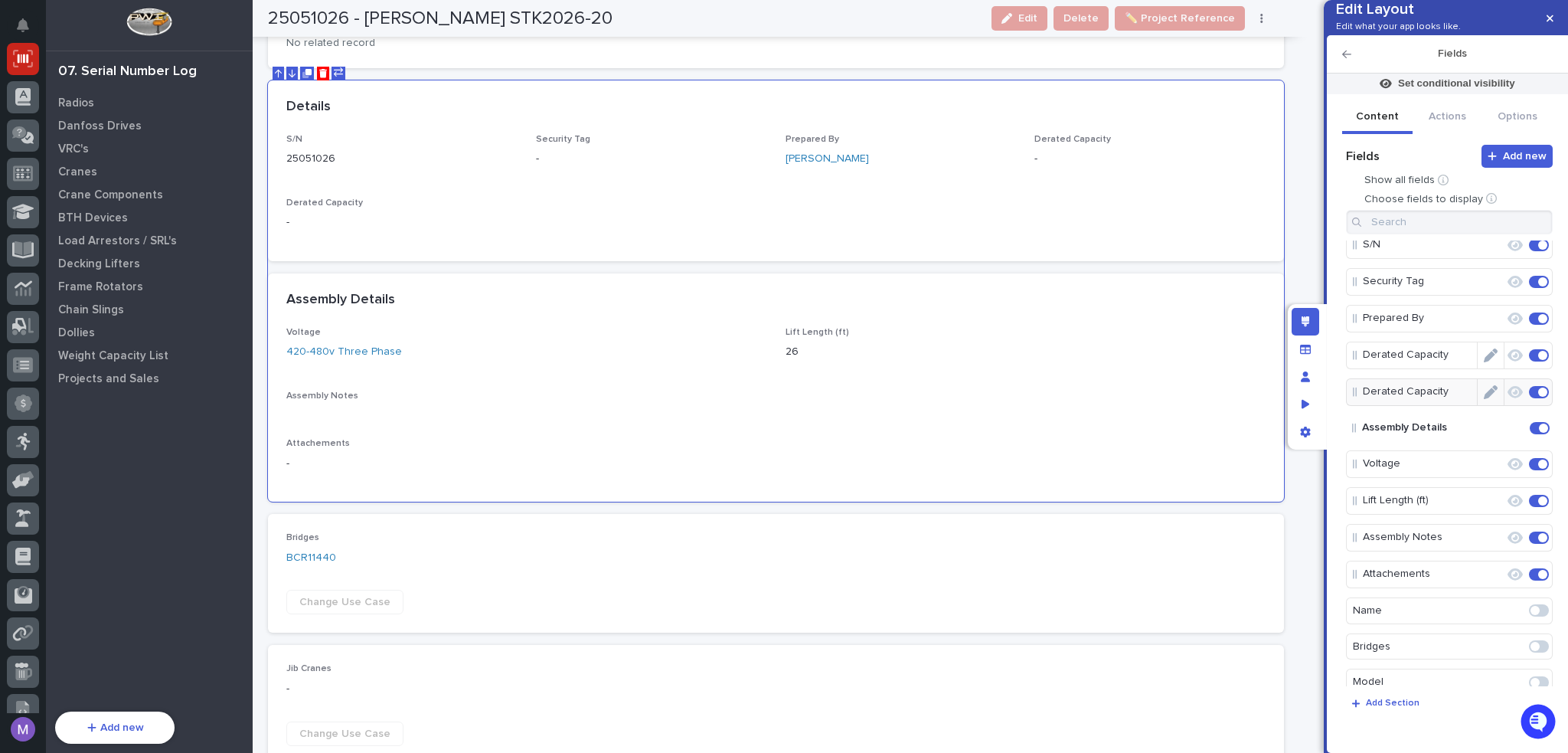
click at [1539, 361] on span at bounding box center [1544, 356] width 9 height 9
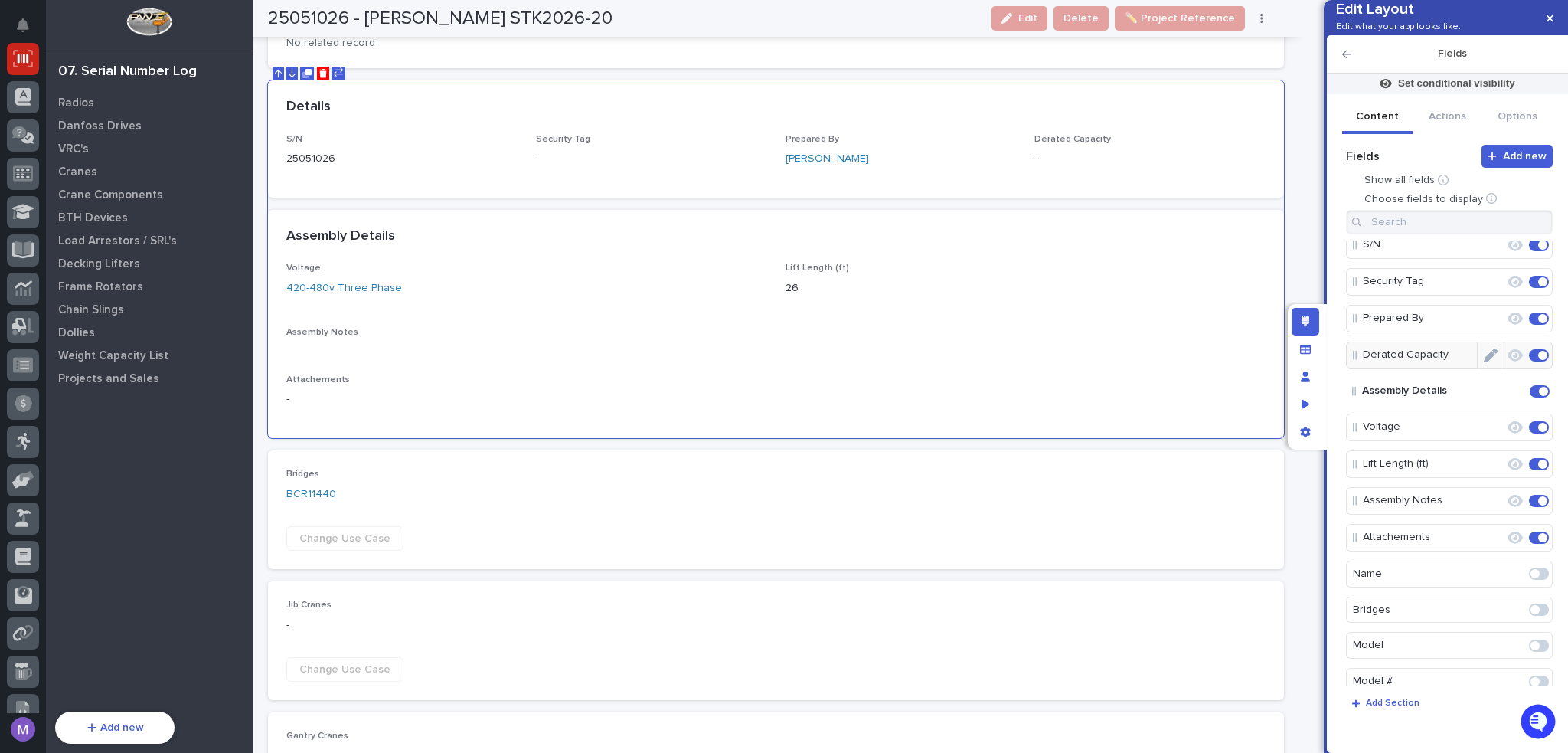
scroll to position [690, 0]
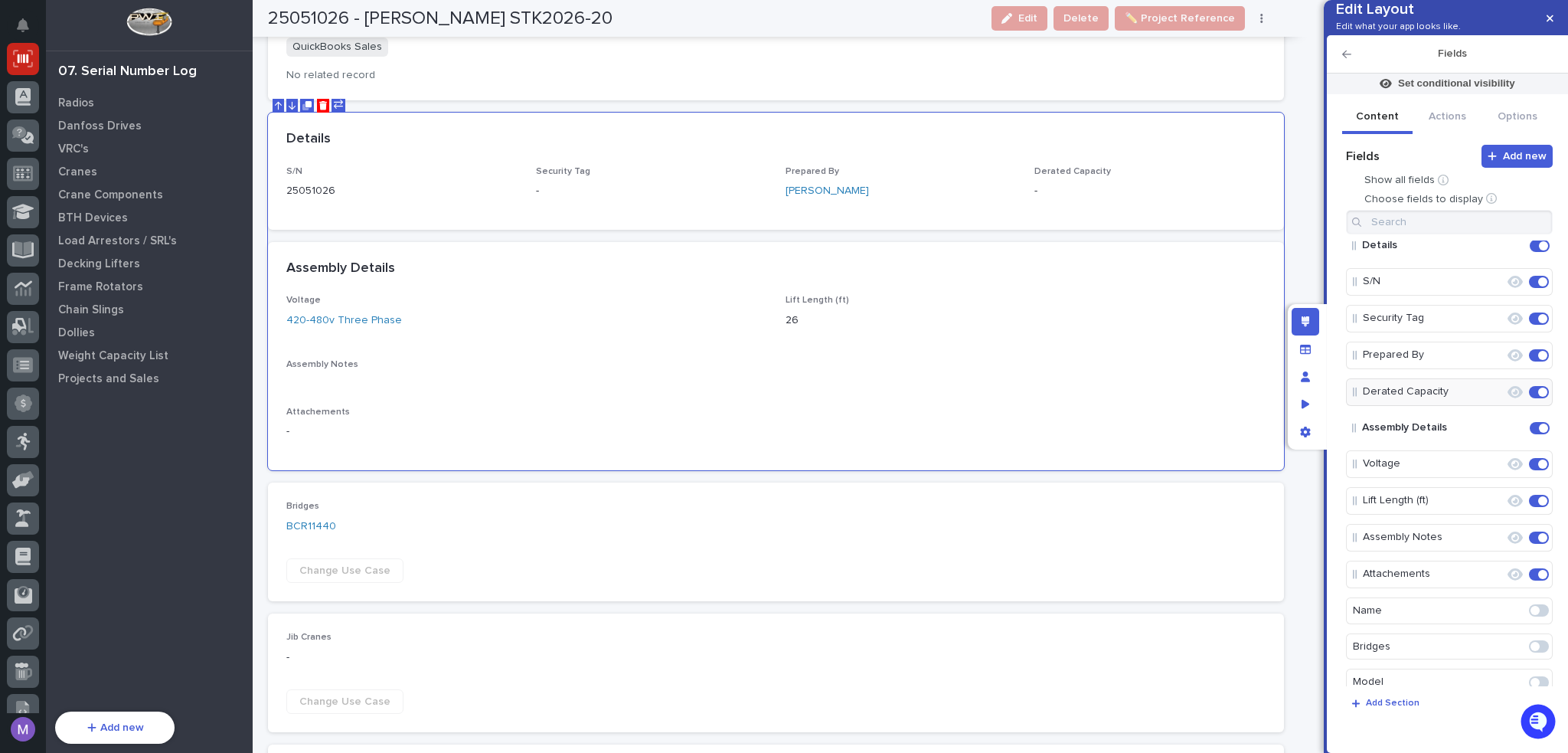
click at [1295, 312] on div "Edit layout" at bounding box center [1305, 321] width 27 height 27
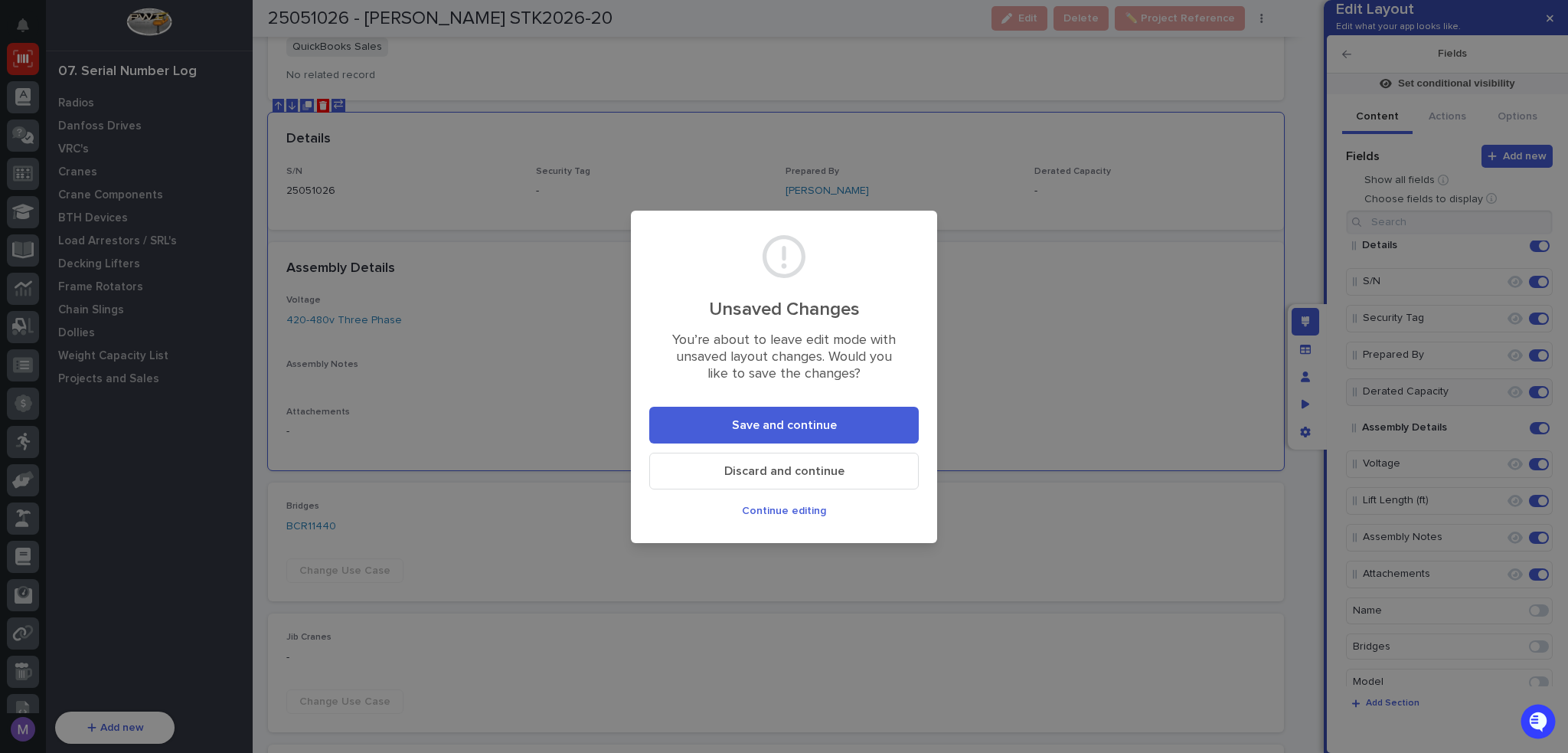
click at [892, 421] on button "Save and continue" at bounding box center [784, 424] width 269 height 37
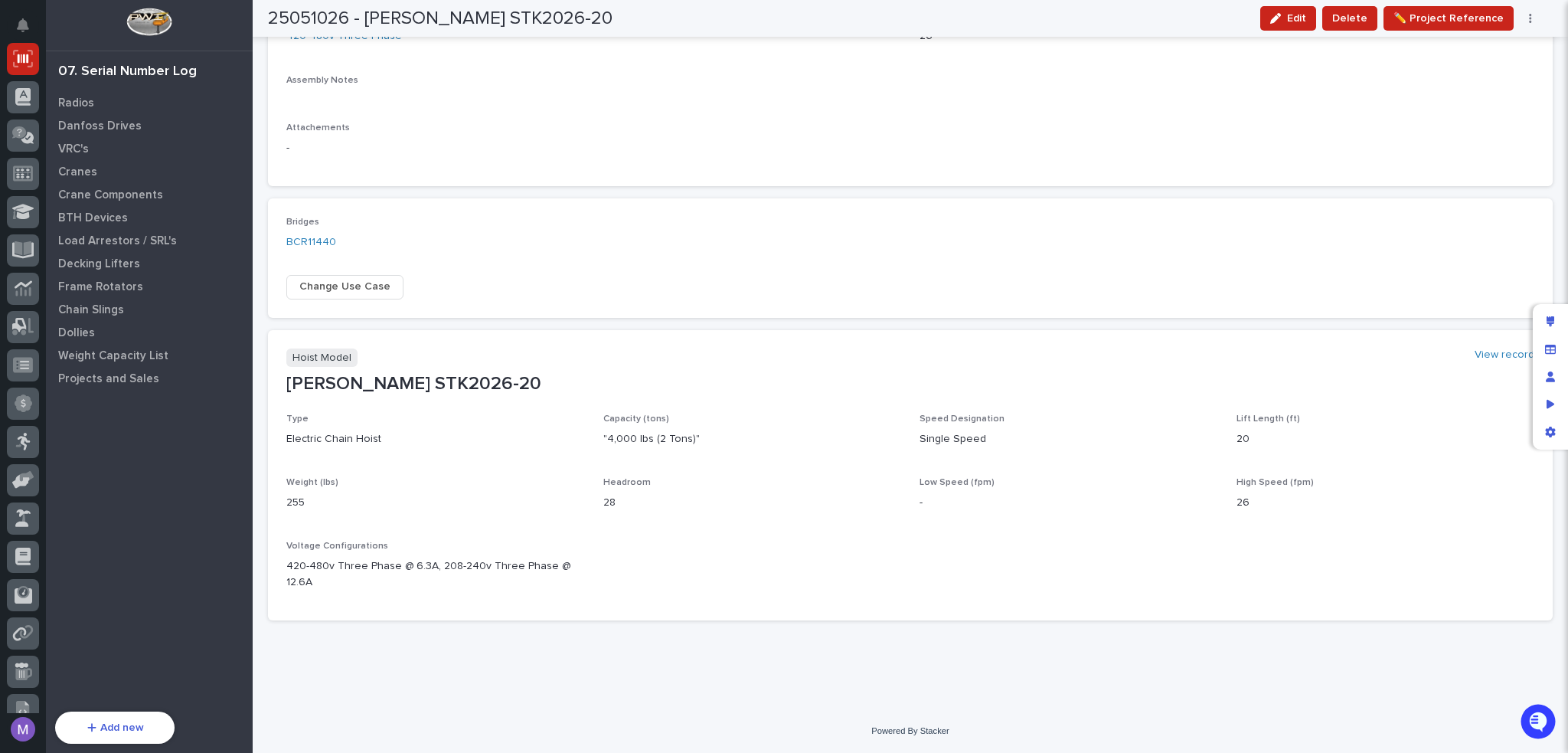
scroll to position [536, 0]
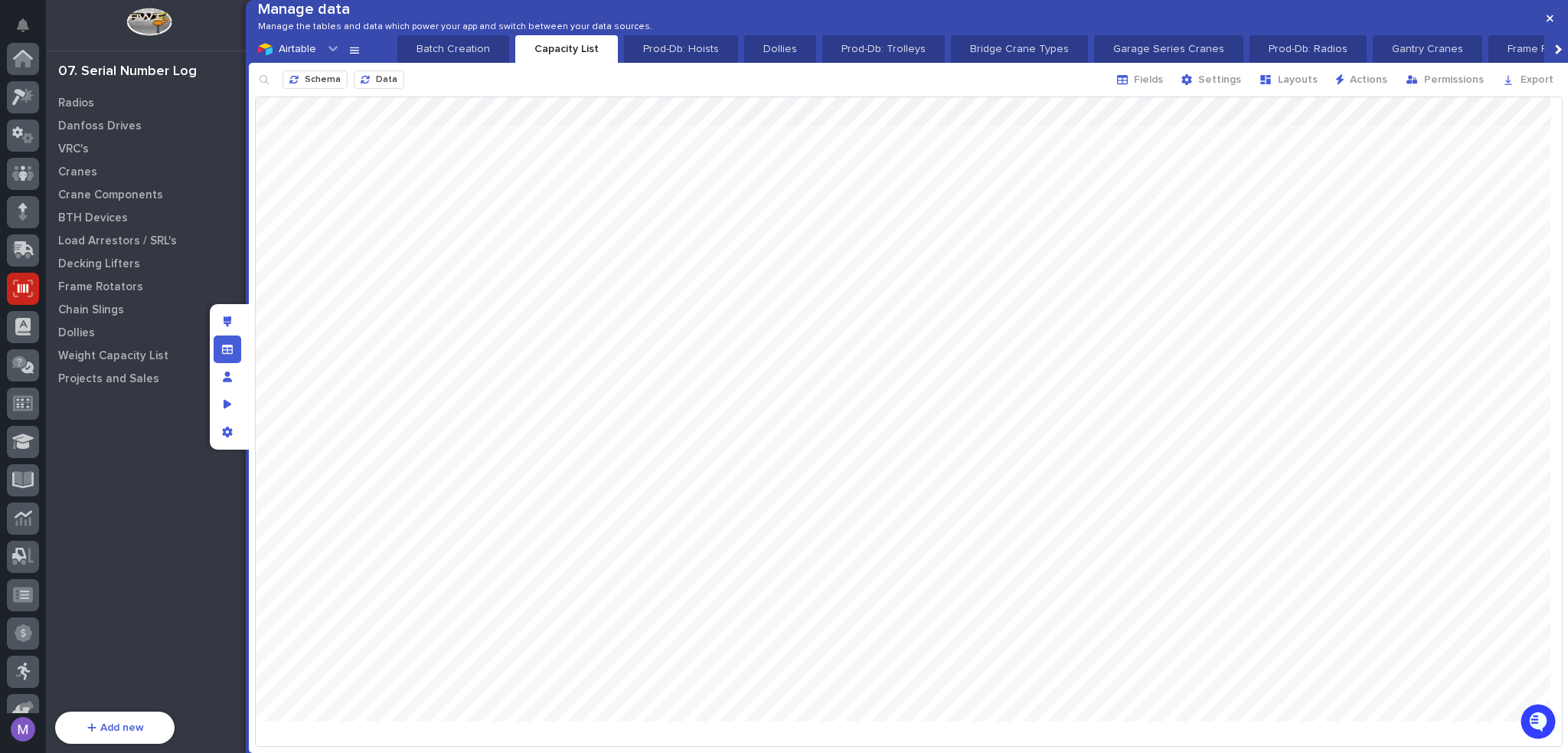
scroll to position [230, 0]
click at [222, 348] on icon "Manage fields and data" at bounding box center [227, 348] width 10 height 10
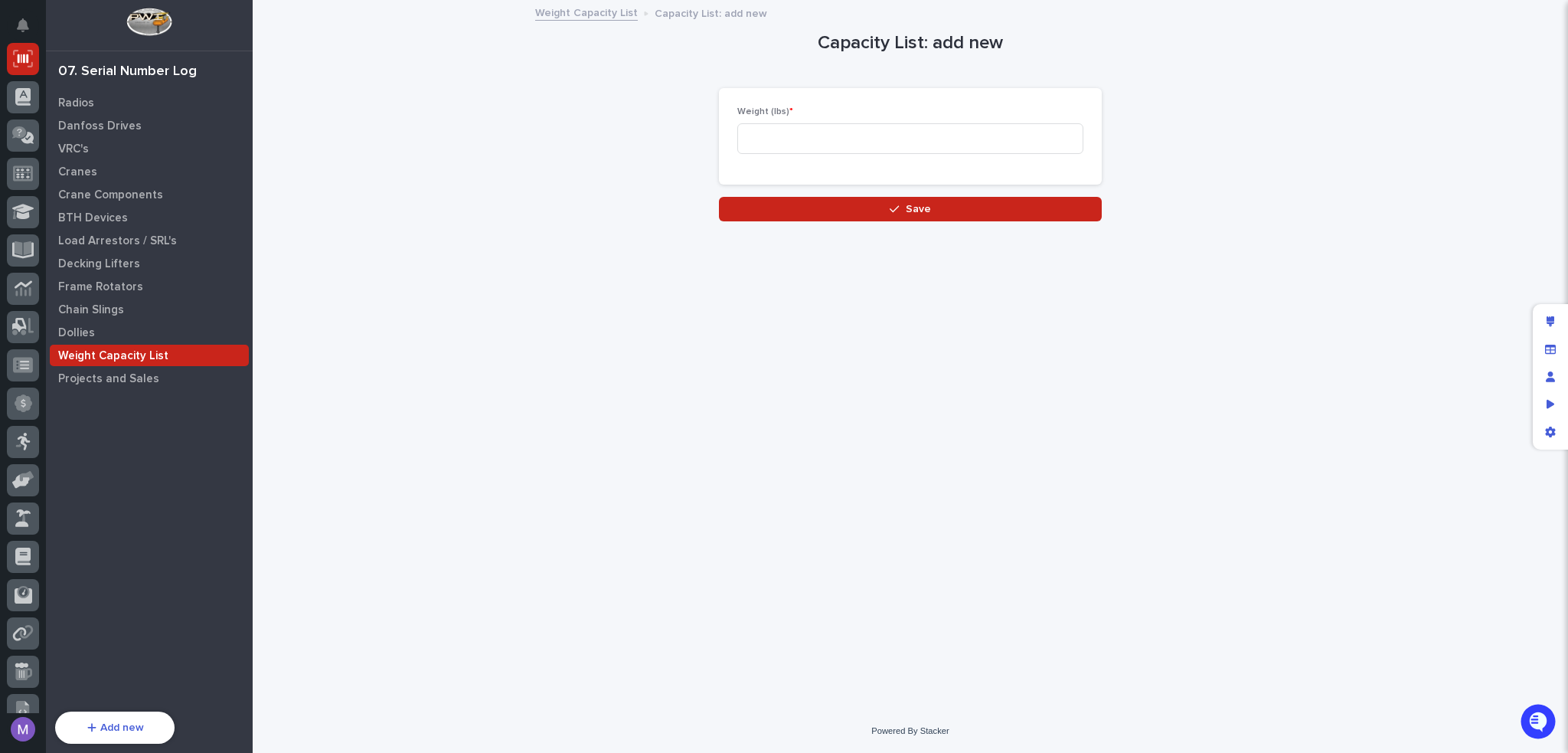
click at [602, 4] on link "Weight Capacity List" at bounding box center [586, 11] width 102 height 18
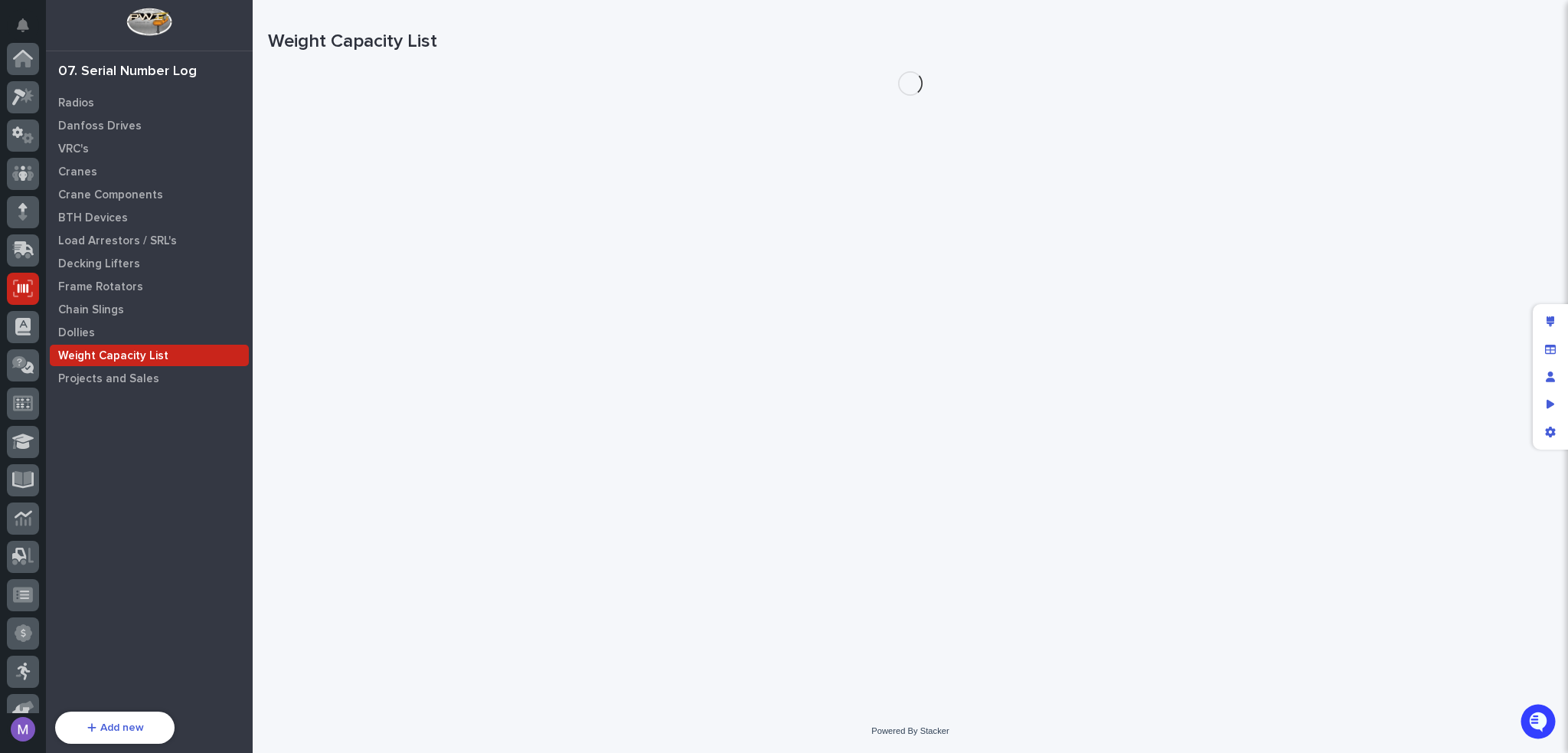
scroll to position [230, 0]
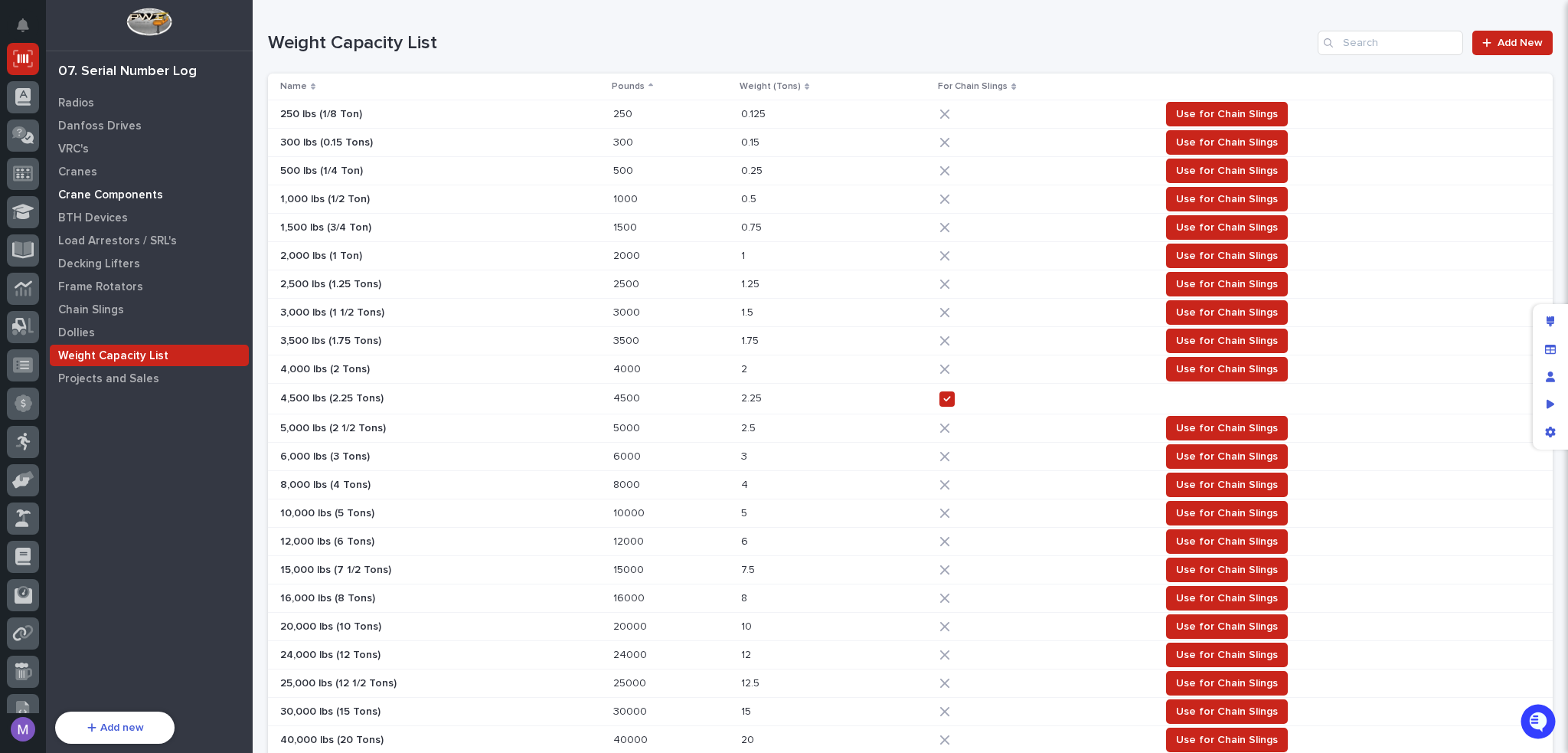
click at [87, 189] on p "Crane Components" at bounding box center [111, 195] width 105 height 14
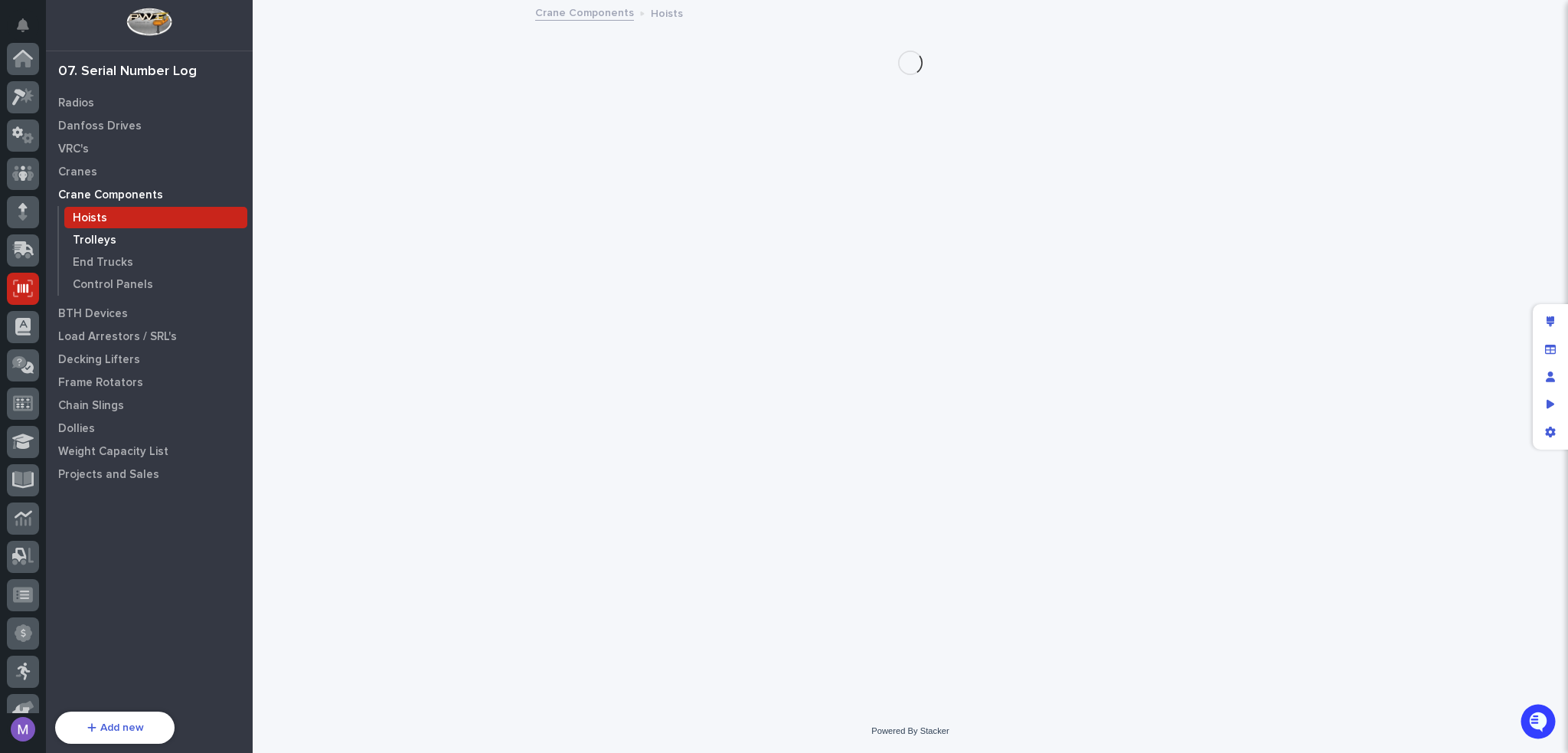
scroll to position [230, 0]
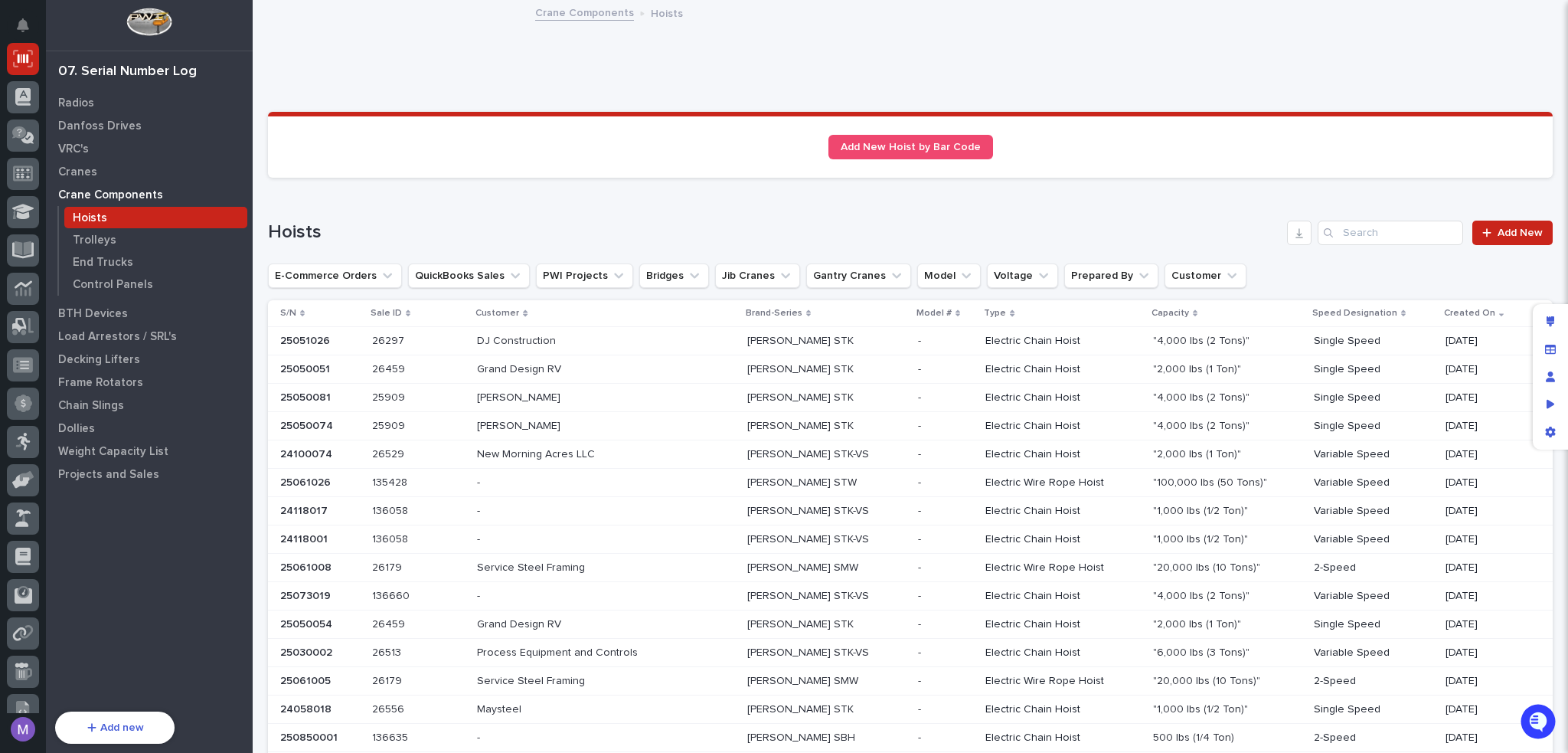
click at [465, 346] on p at bounding box center [419, 342] width 94 height 13
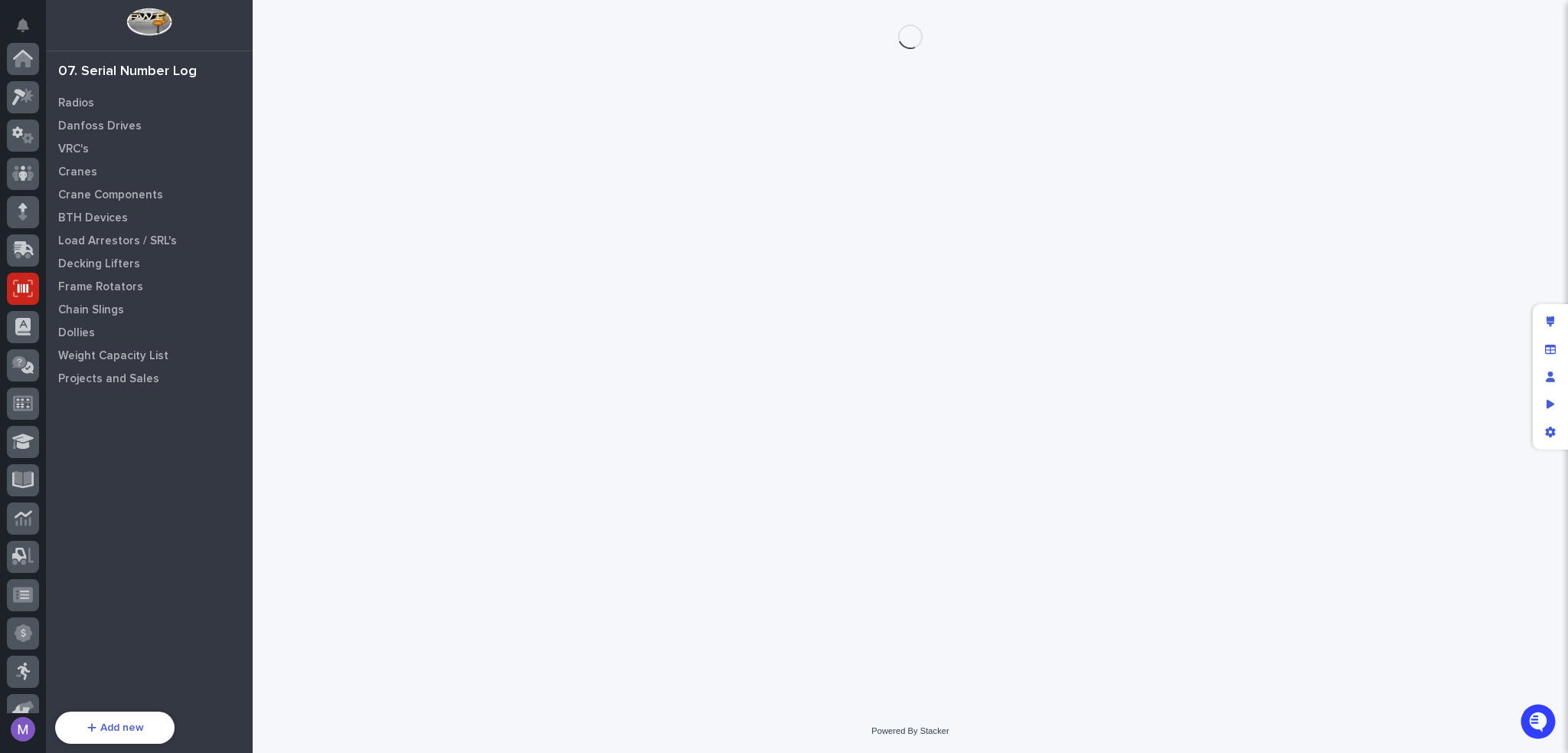
scroll to position [230, 0]
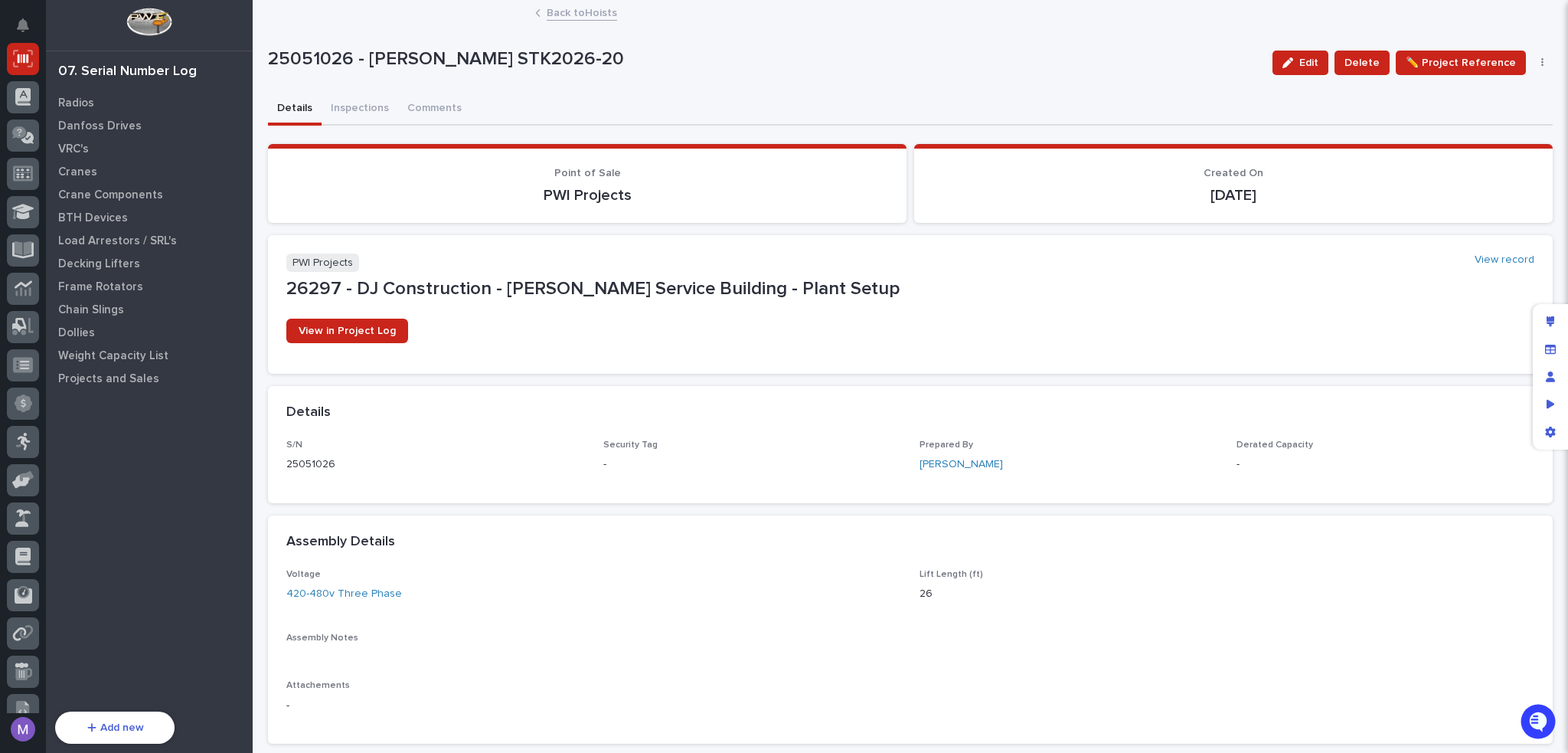
click at [1523, 55] on div "Edit Delete ✏️ Project Reference Edit PWI Project" at bounding box center [1410, 62] width 287 height 61
click at [1532, 60] on button "button" at bounding box center [1543, 62] width 22 height 10
click at [1185, 106] on div "Details Inspections Comments" at bounding box center [910, 110] width 1285 height 32
click at [565, 19] on link "Back to Hoists" at bounding box center [582, 11] width 70 height 18
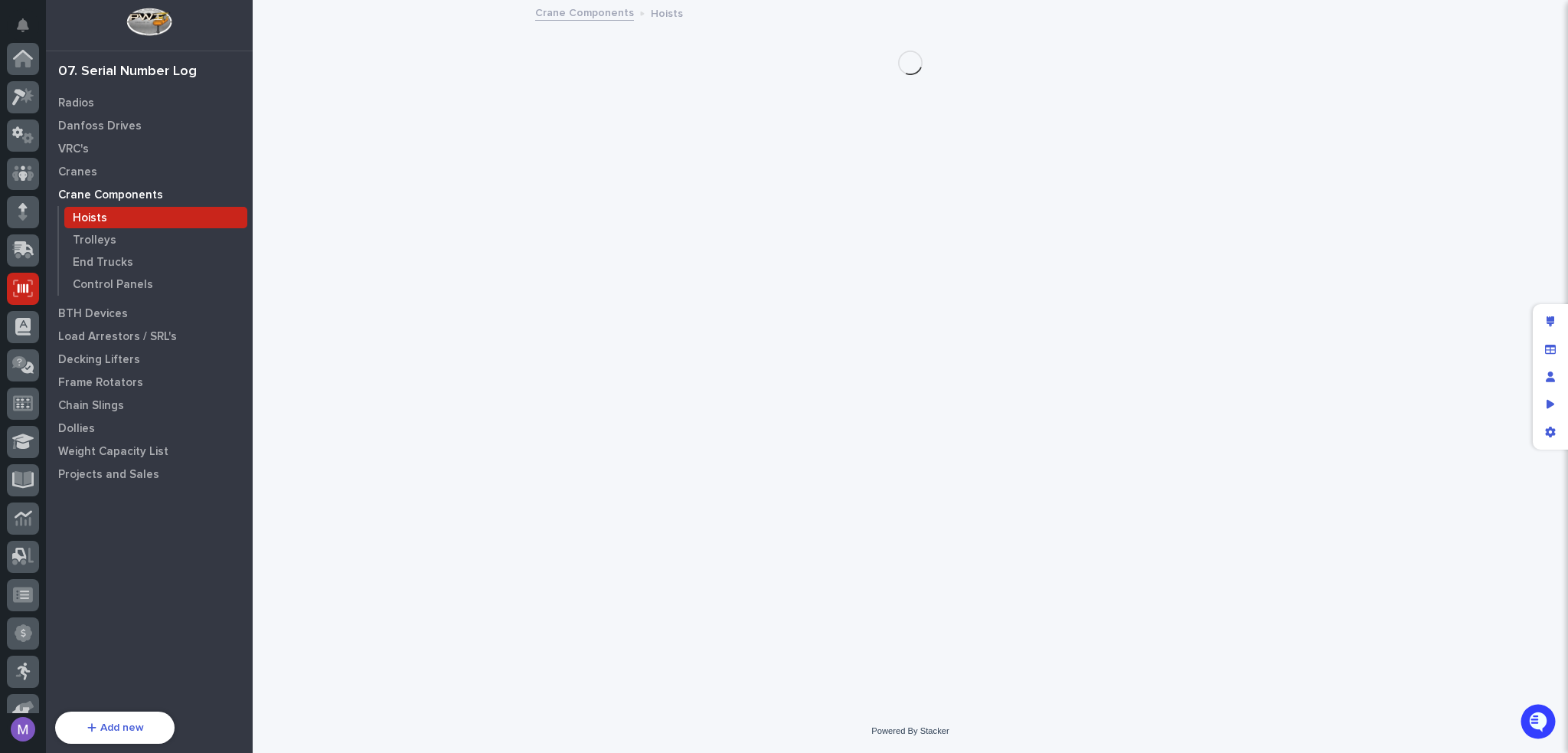
scroll to position [230, 0]
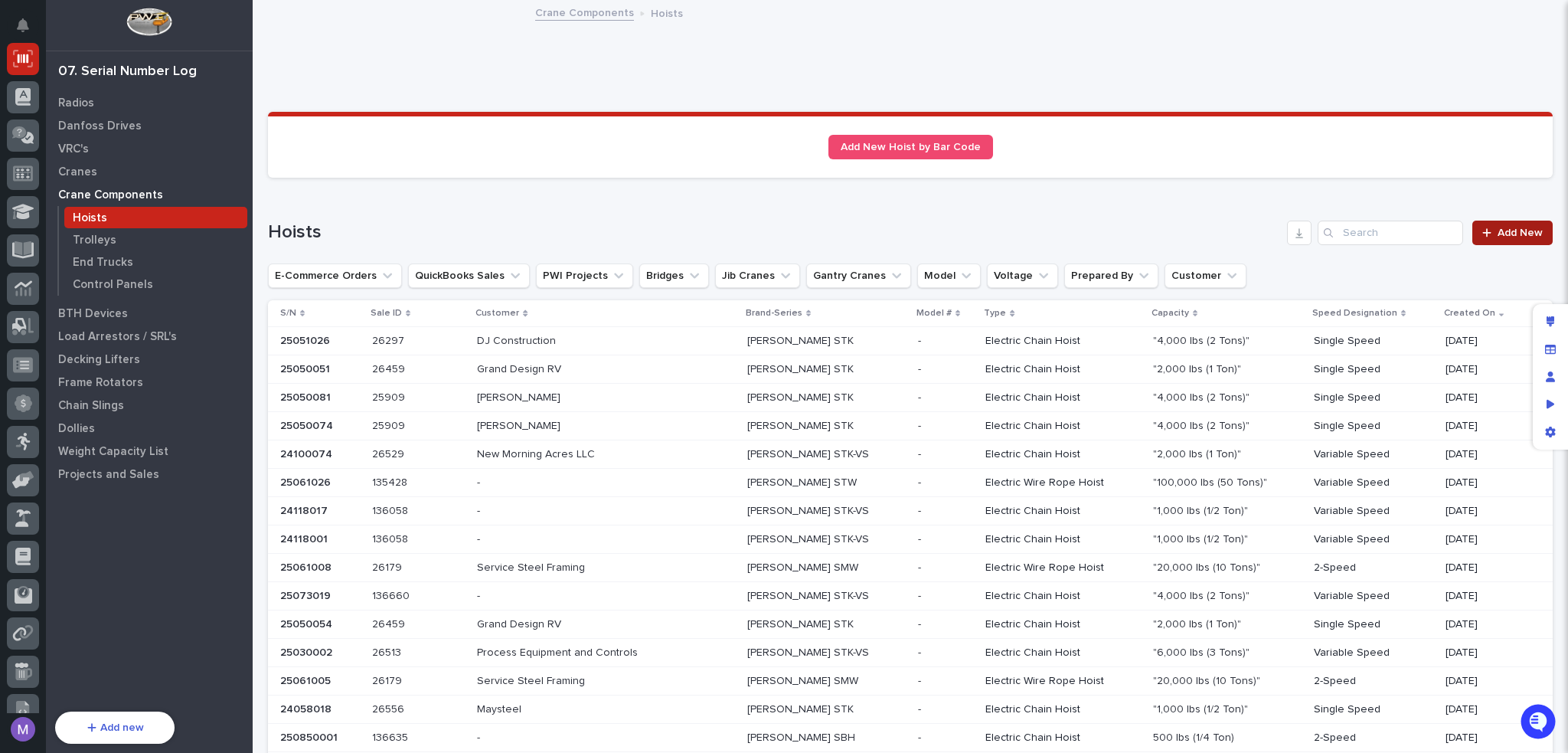
click at [1484, 226] on link "Add New" at bounding box center [1513, 233] width 81 height 24
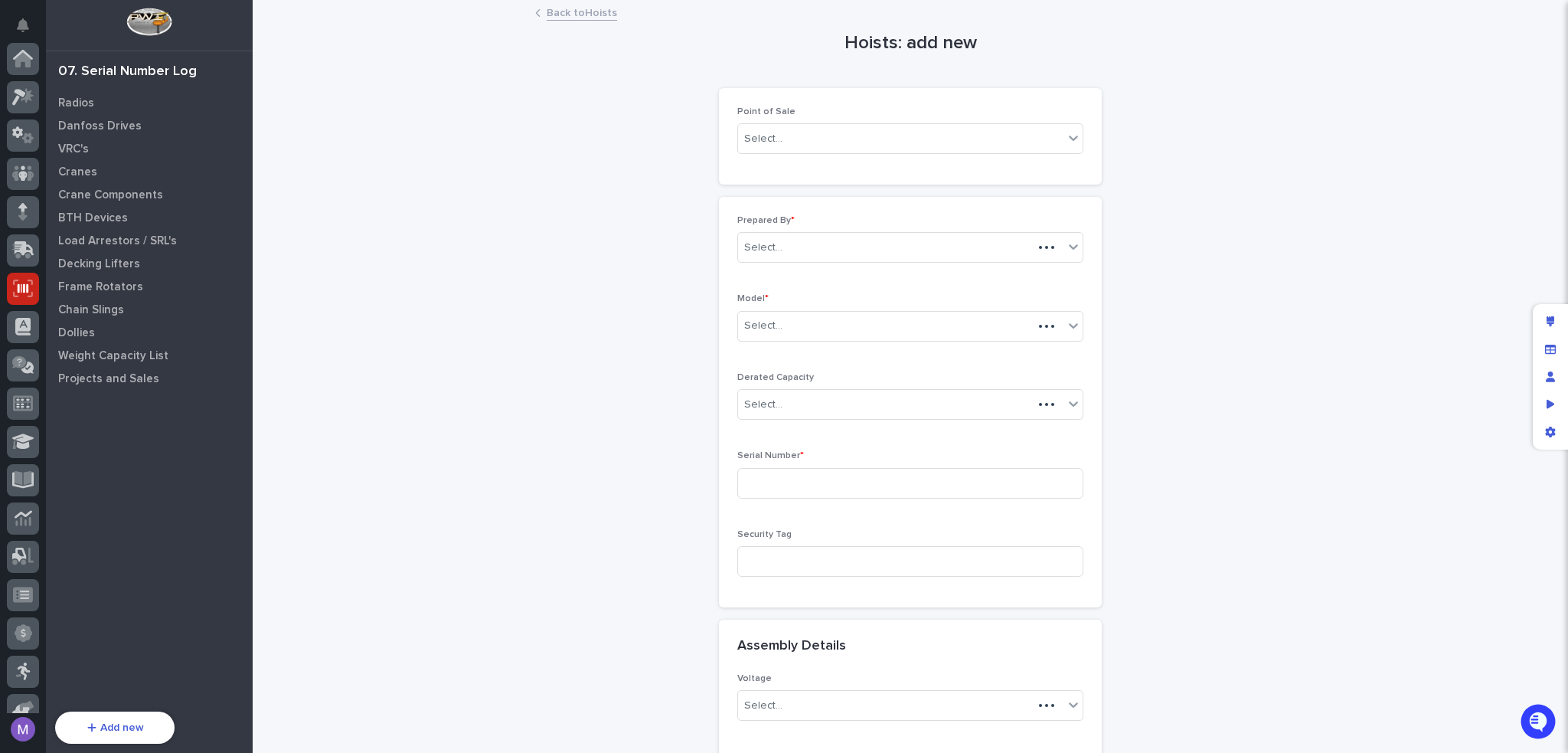
scroll to position [230, 0]
click at [1541, 318] on div "Edit layout" at bounding box center [1550, 321] width 27 height 27
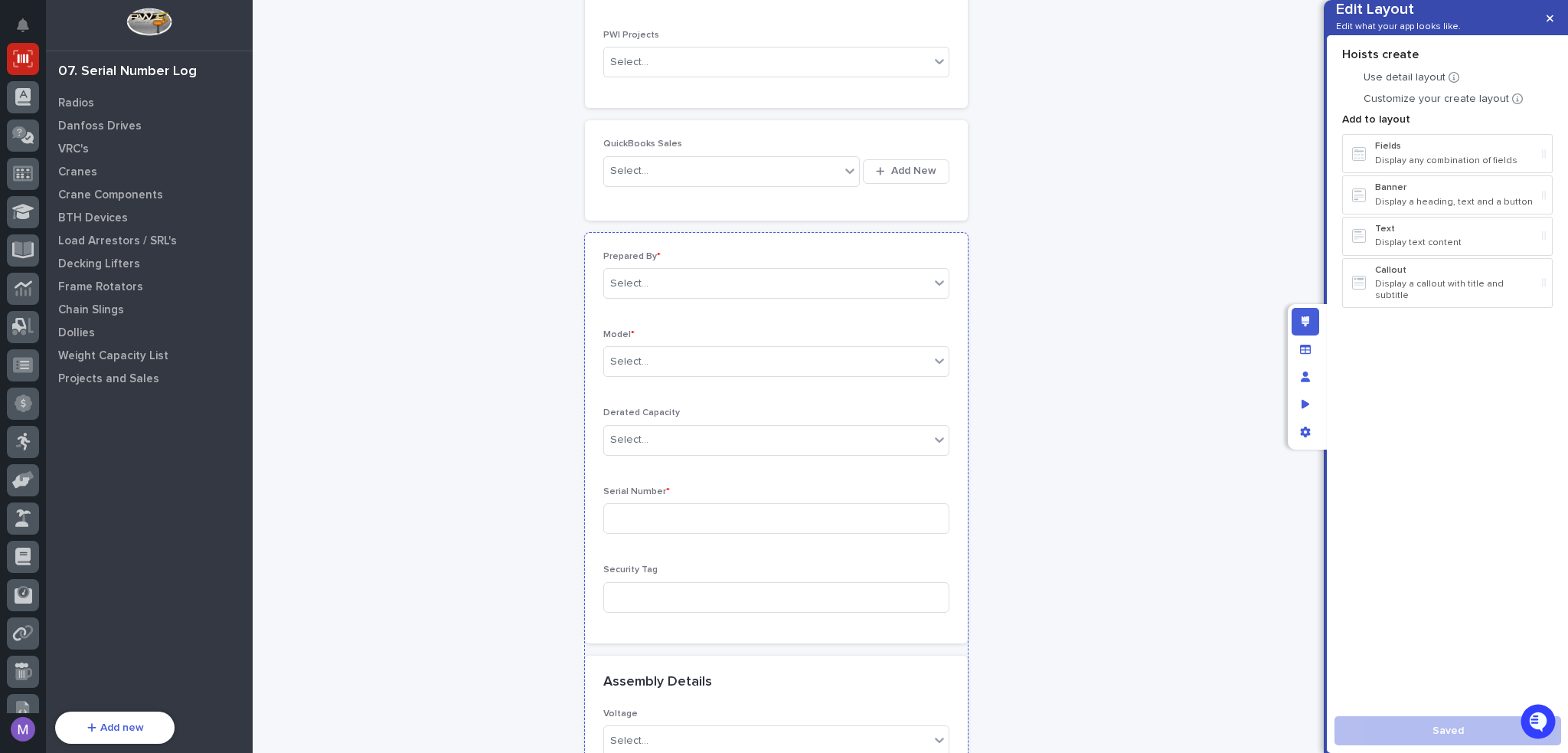
scroll to position [383, 0]
click at [907, 376] on div "Model * Select..." at bounding box center [776, 349] width 346 height 60
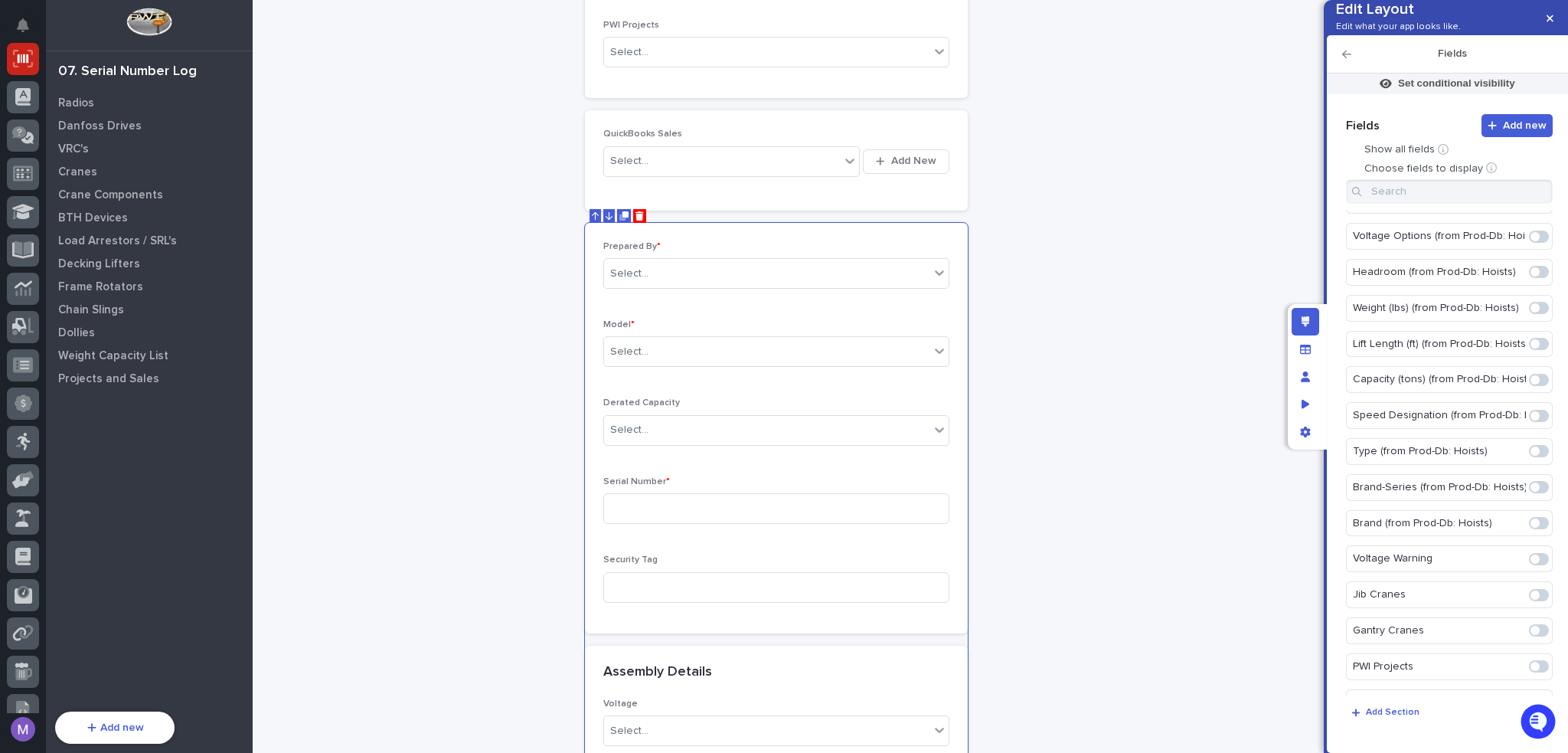
scroll to position [1075, 0]
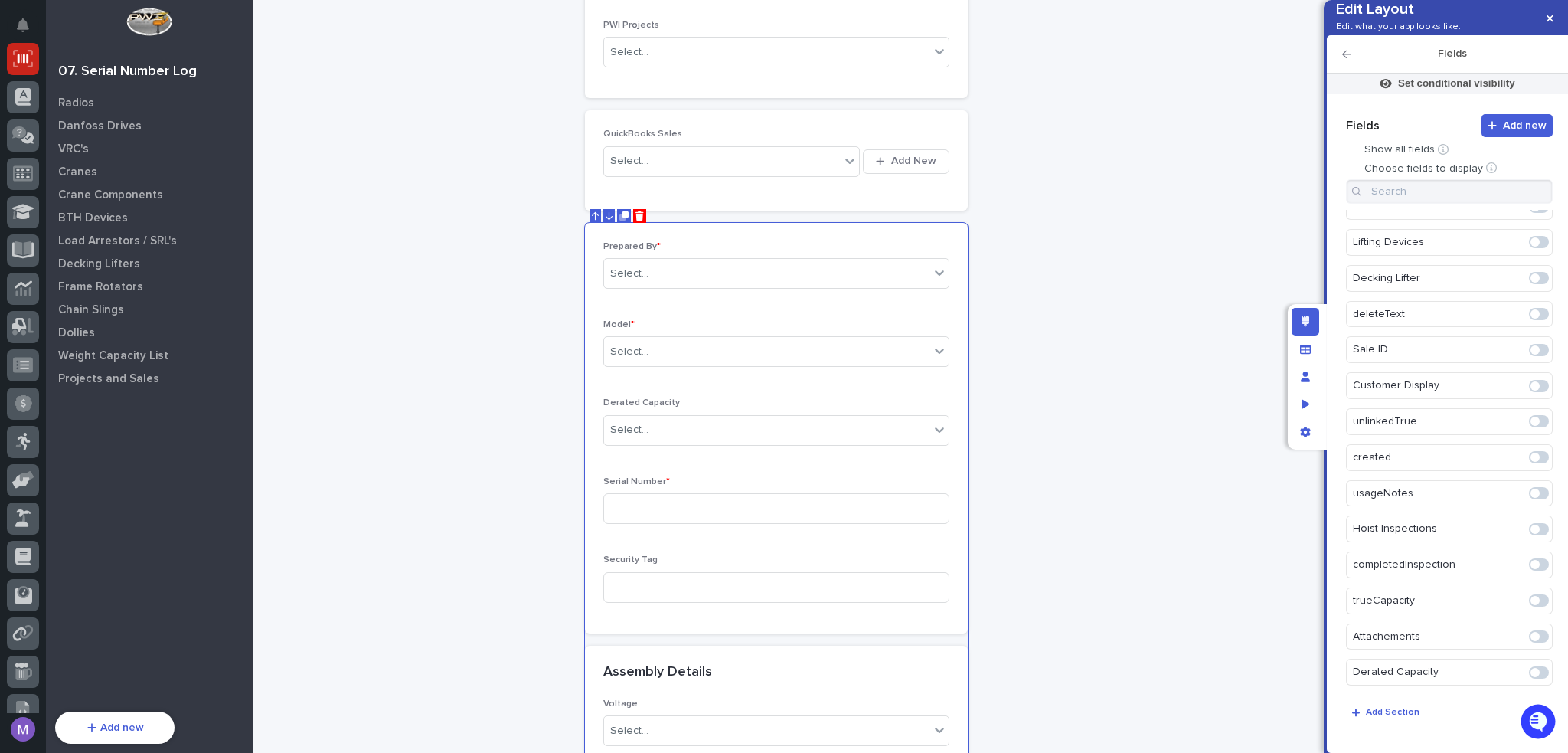
click at [1530, 674] on span at bounding box center [1535, 673] width 9 height 9
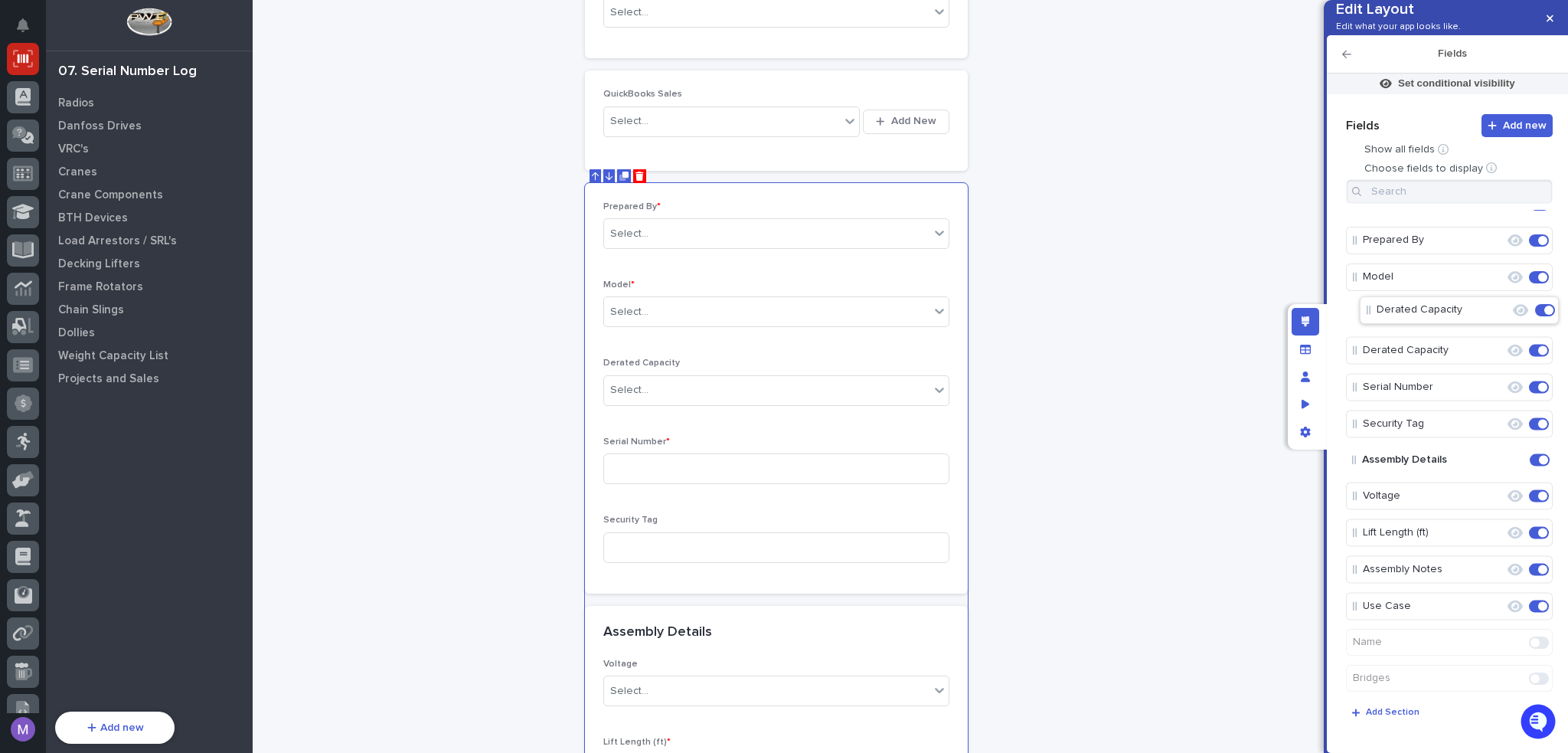
scroll to position [0, 0]
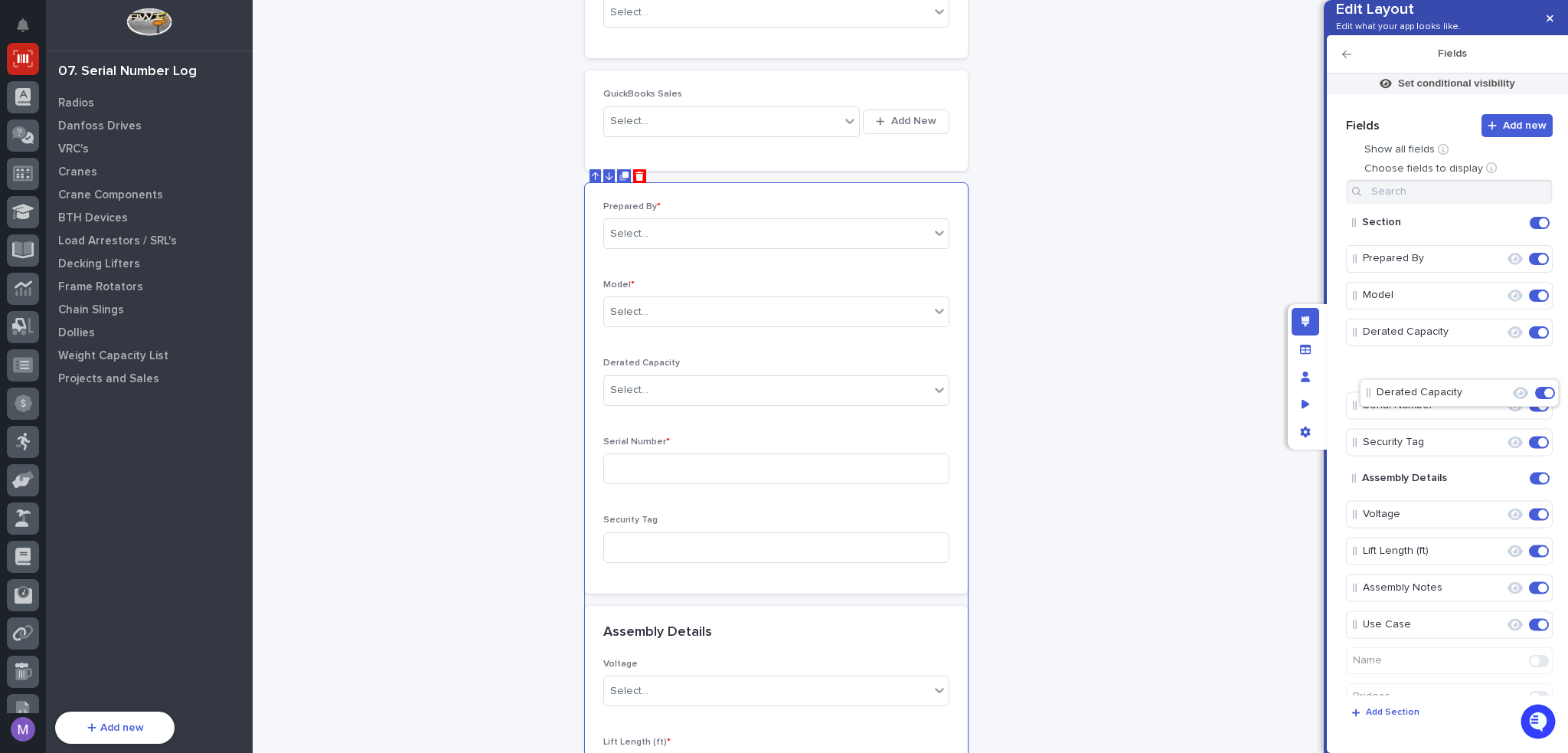
drag, startPoint x: 1427, startPoint y: 493, endPoint x: 1443, endPoint y: 391, distance: 103.2
click at [1539, 337] on span at bounding box center [1544, 332] width 9 height 9
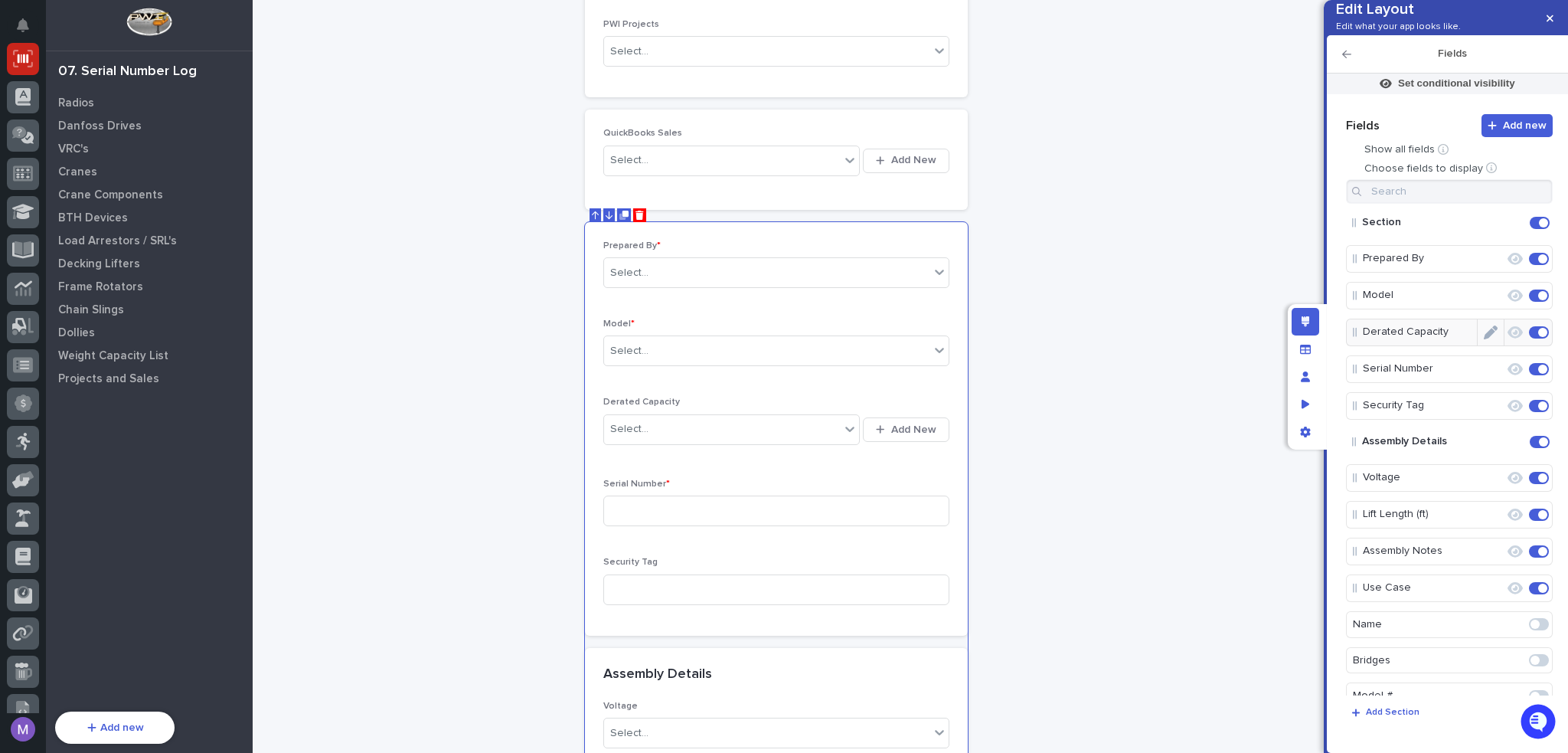
click at [1484, 340] on icon "Edit" at bounding box center [1491, 332] width 14 height 14
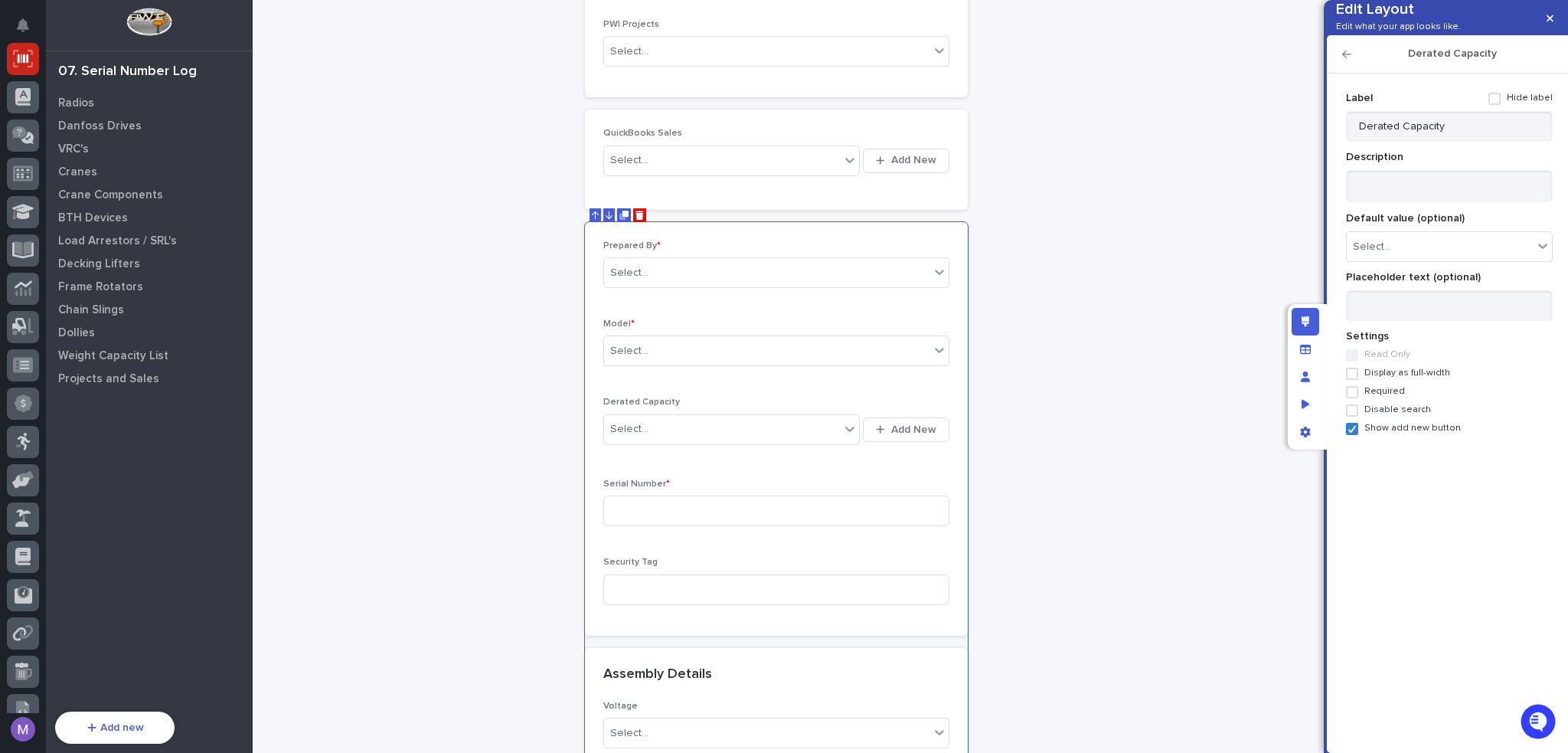
click at [1364, 460] on div "Add new Fields Show all fields Choose fields to display Section Prepared By Mod…" at bounding box center [1448, 404] width 210 height 638
click at [1364, 434] on span "Show add new button" at bounding box center [1412, 428] width 97 height 10
click at [1313, 319] on div "Edit layout" at bounding box center [1305, 321] width 27 height 27
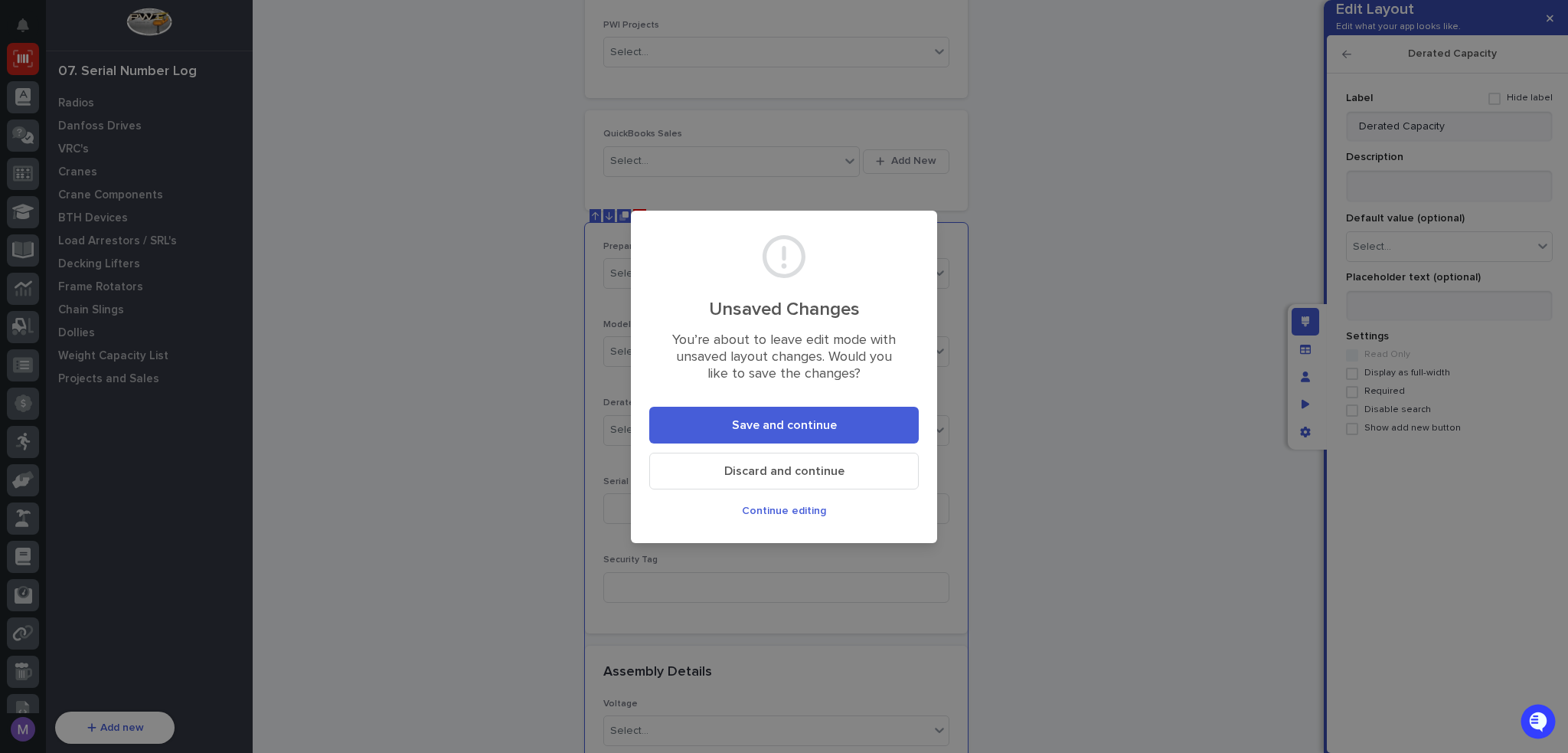
click at [853, 418] on button "Save and continue" at bounding box center [784, 424] width 269 height 37
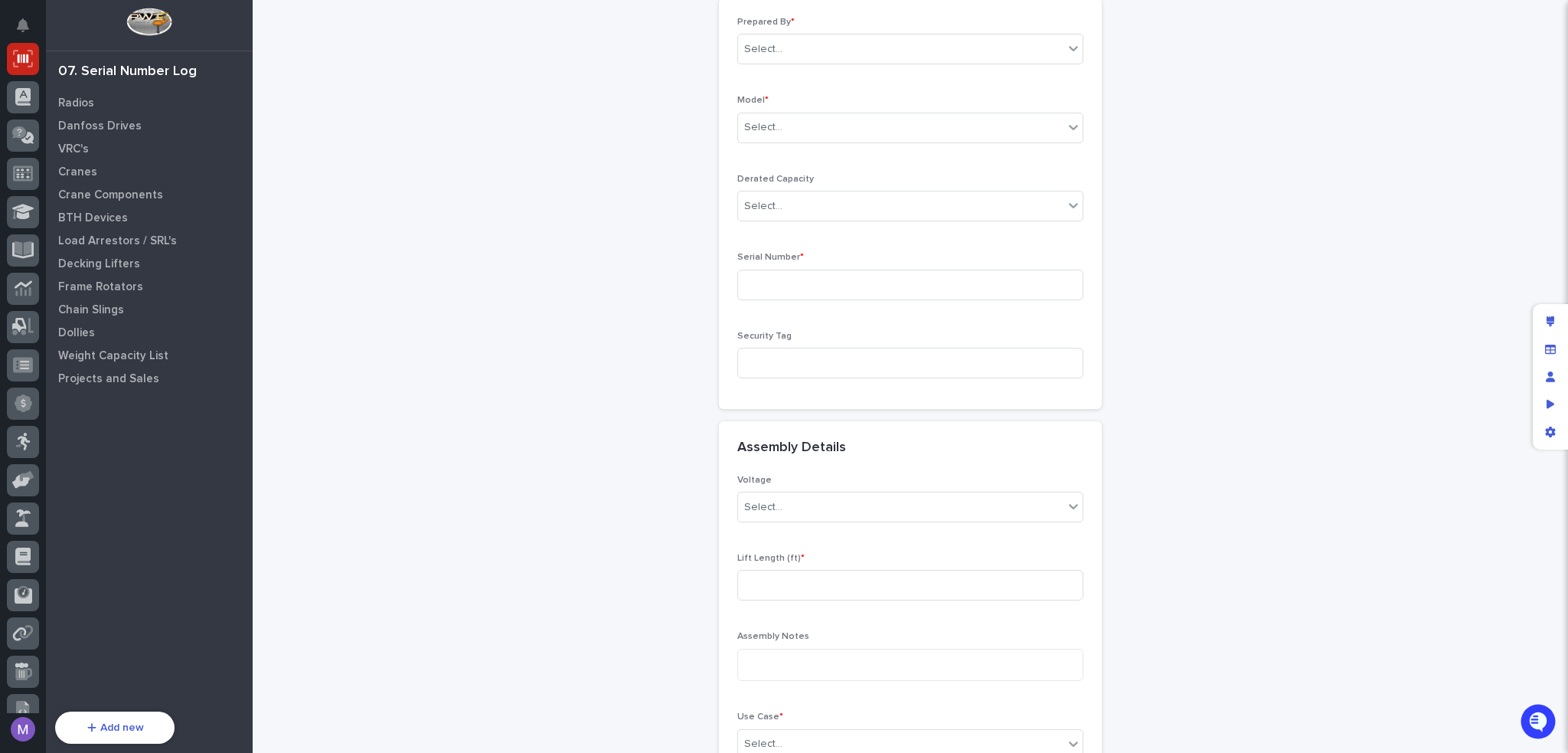
scroll to position [0, 0]
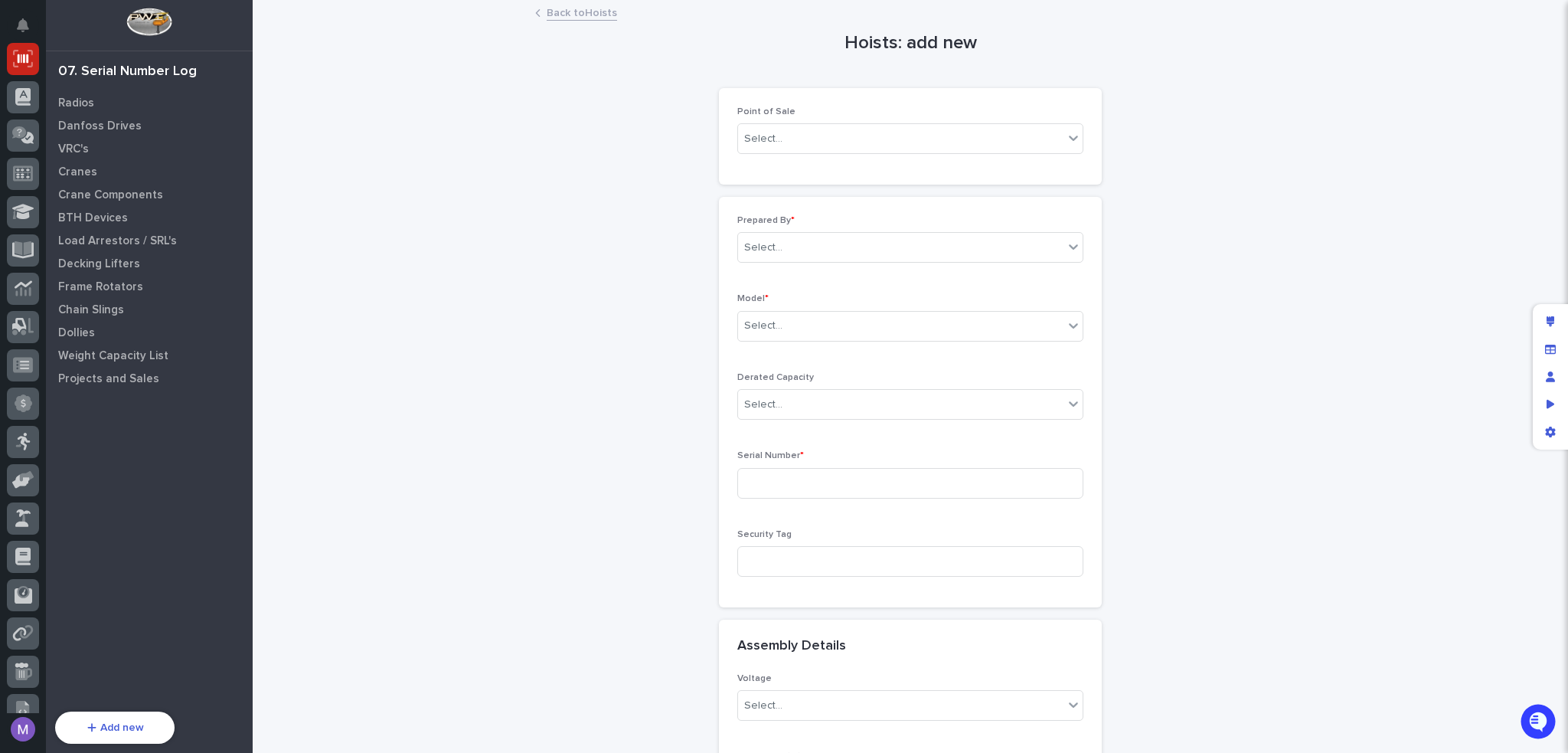
click at [580, 10] on link "Back to Hoists" at bounding box center [582, 11] width 70 height 18
